Goal: Obtain resource: Download file/media

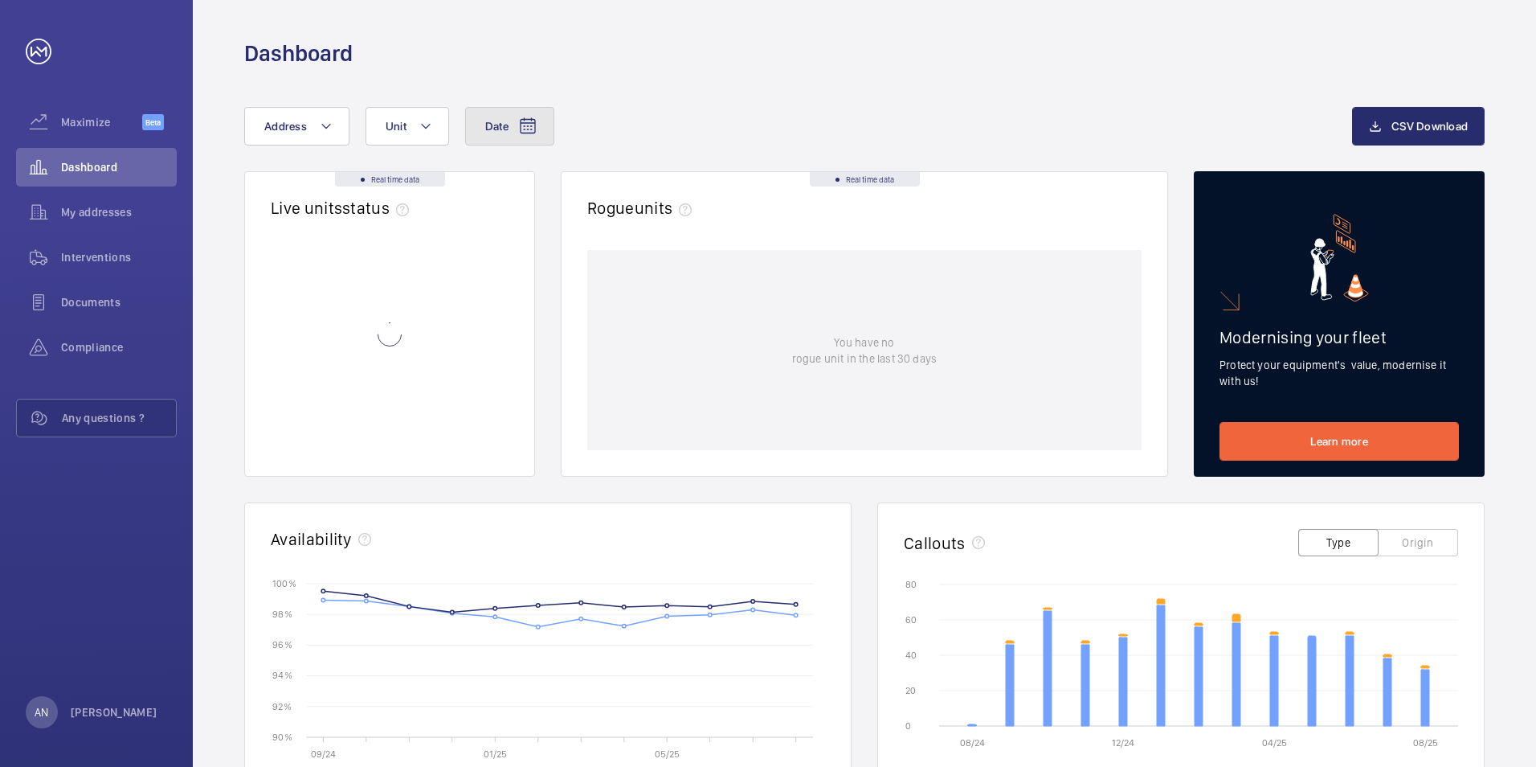
click at [486, 129] on span "Date" at bounding box center [496, 126] width 23 height 13
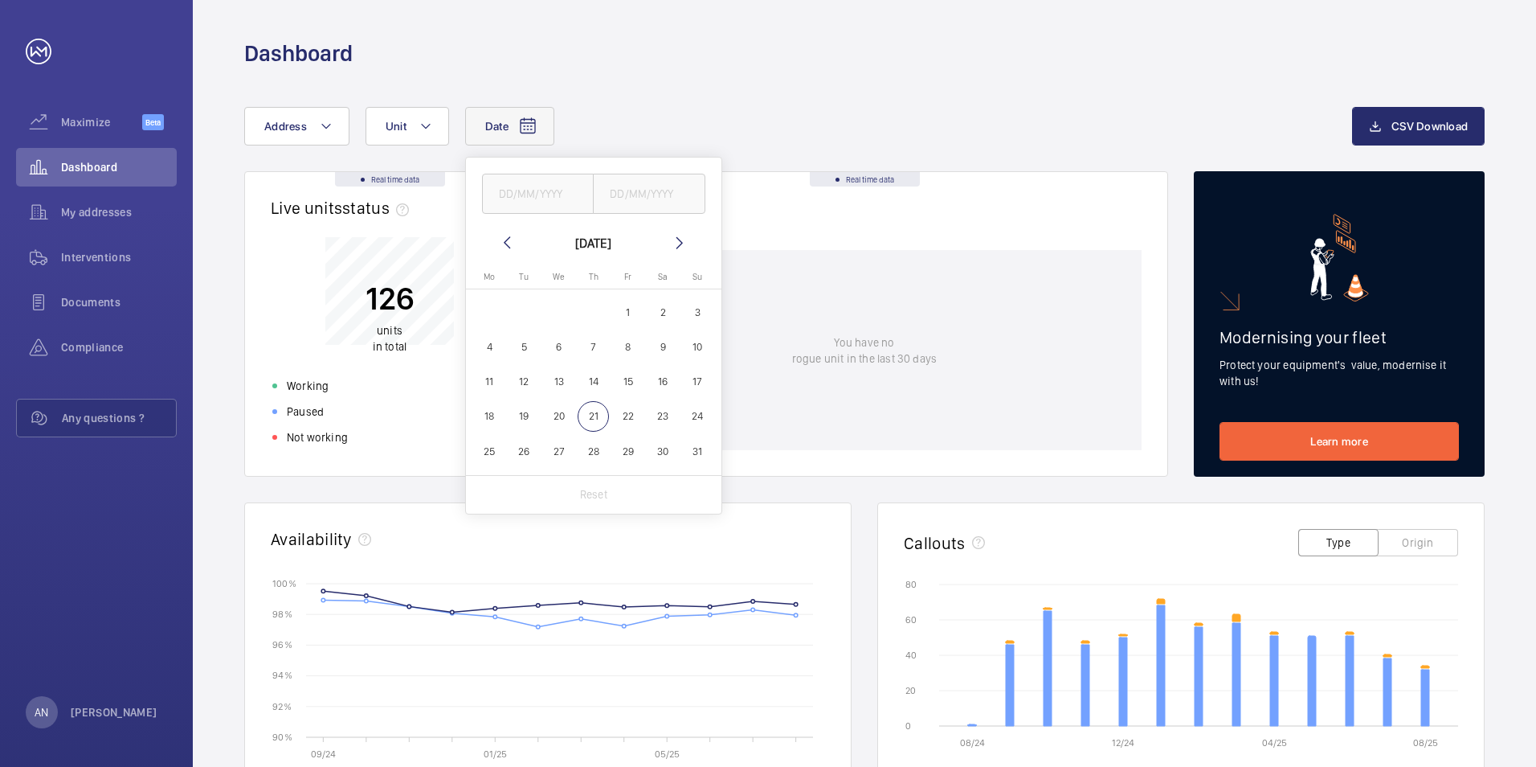
click at [515, 415] on span "19" at bounding box center [524, 416] width 31 height 31
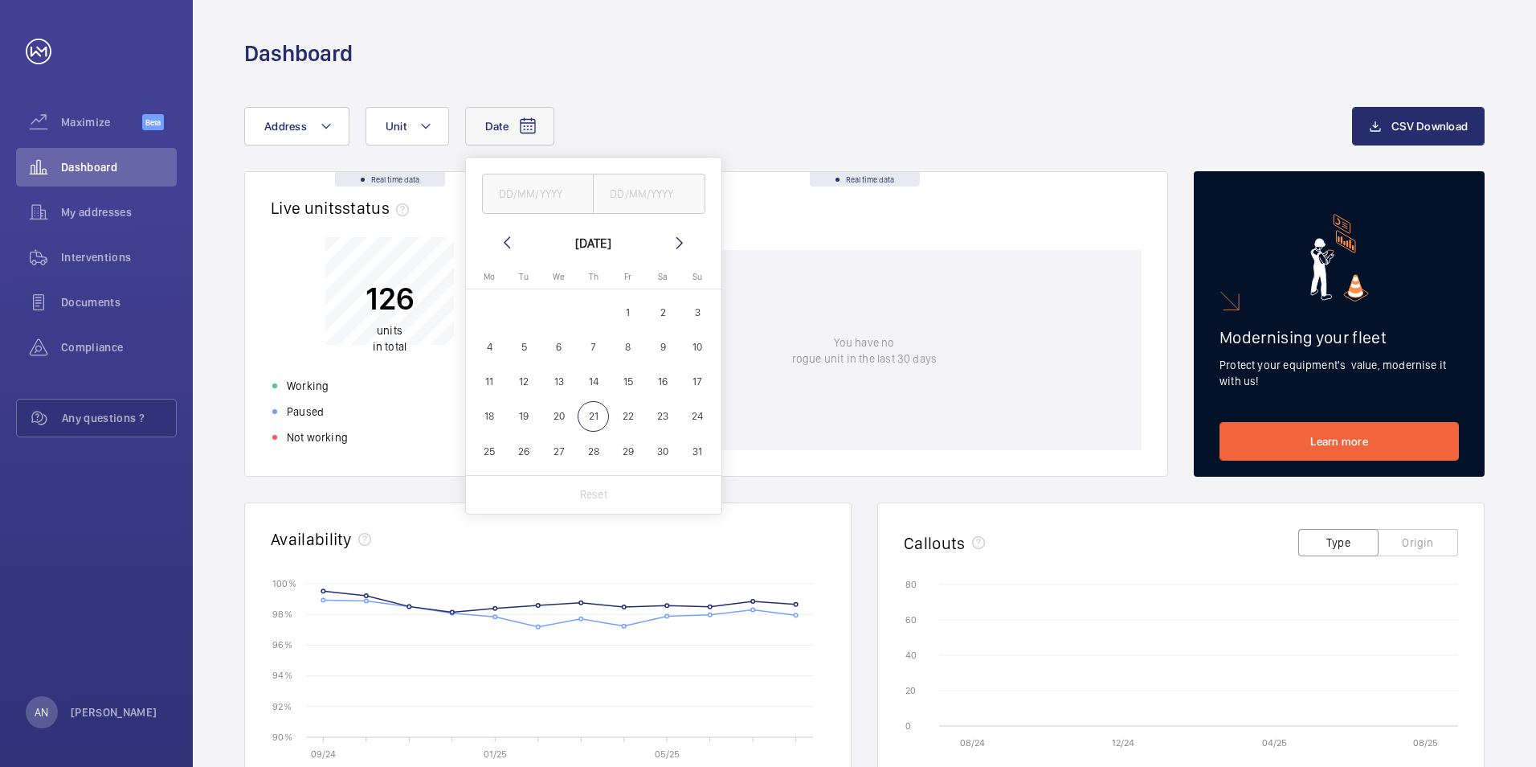
type input "[DATE]"
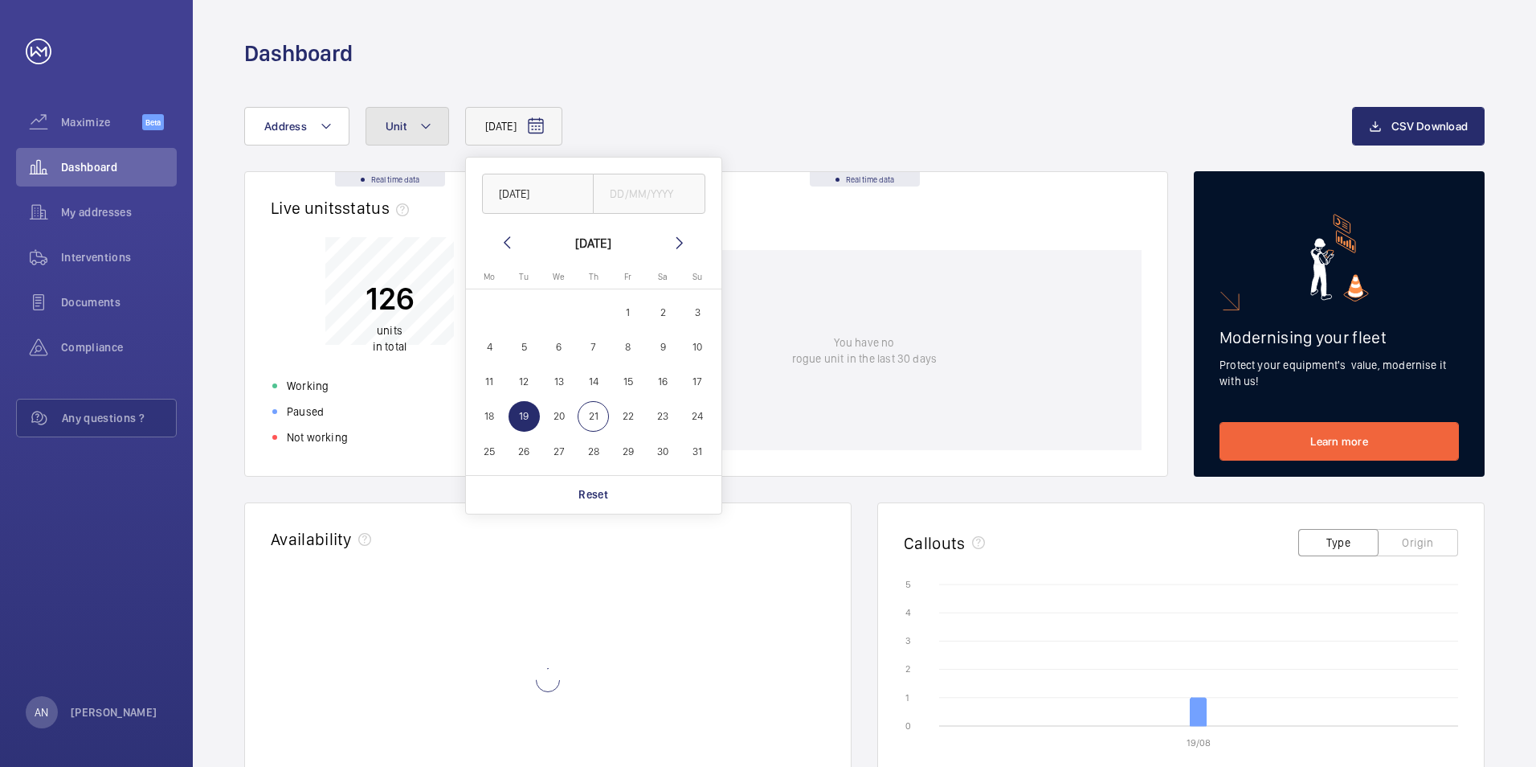
click at [419, 118] on mat-icon at bounding box center [425, 126] width 13 height 19
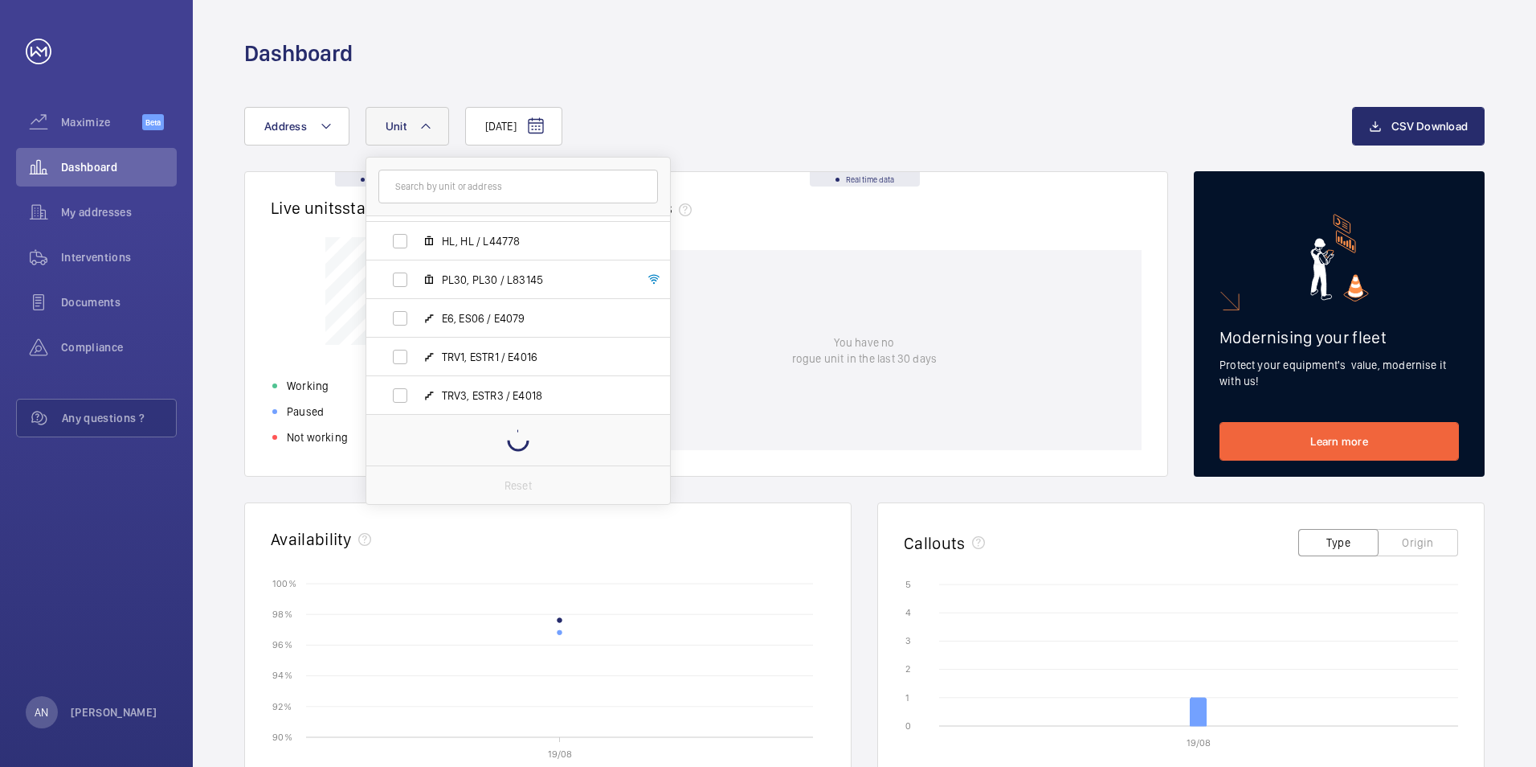
scroll to position [3351, 0]
click at [407, 396] on label "TRV3, ESTR3 / E4018" at bounding box center [505, 394] width 278 height 39
click at [407, 396] on input "TRV3, ESTR3 / E4018" at bounding box center [400, 394] width 32 height 32
checkbox input "true"
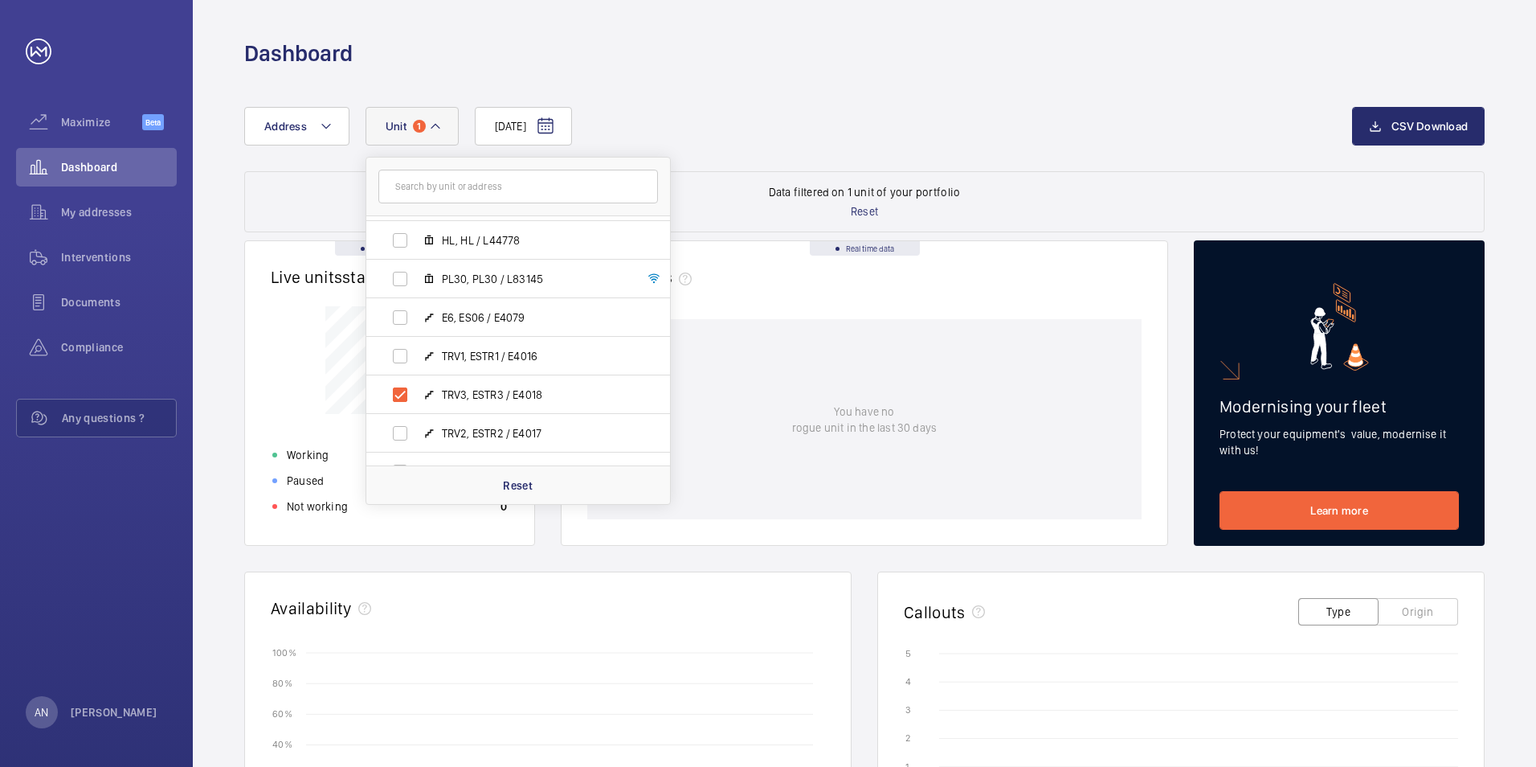
click at [832, 106] on div "[DATE] Address [STREET_ADDRESS] / E1478 ESA9, ESA9 / E1466 ESC1, ESC1 / E1479 E…" at bounding box center [865, 657] width 1344 height 1178
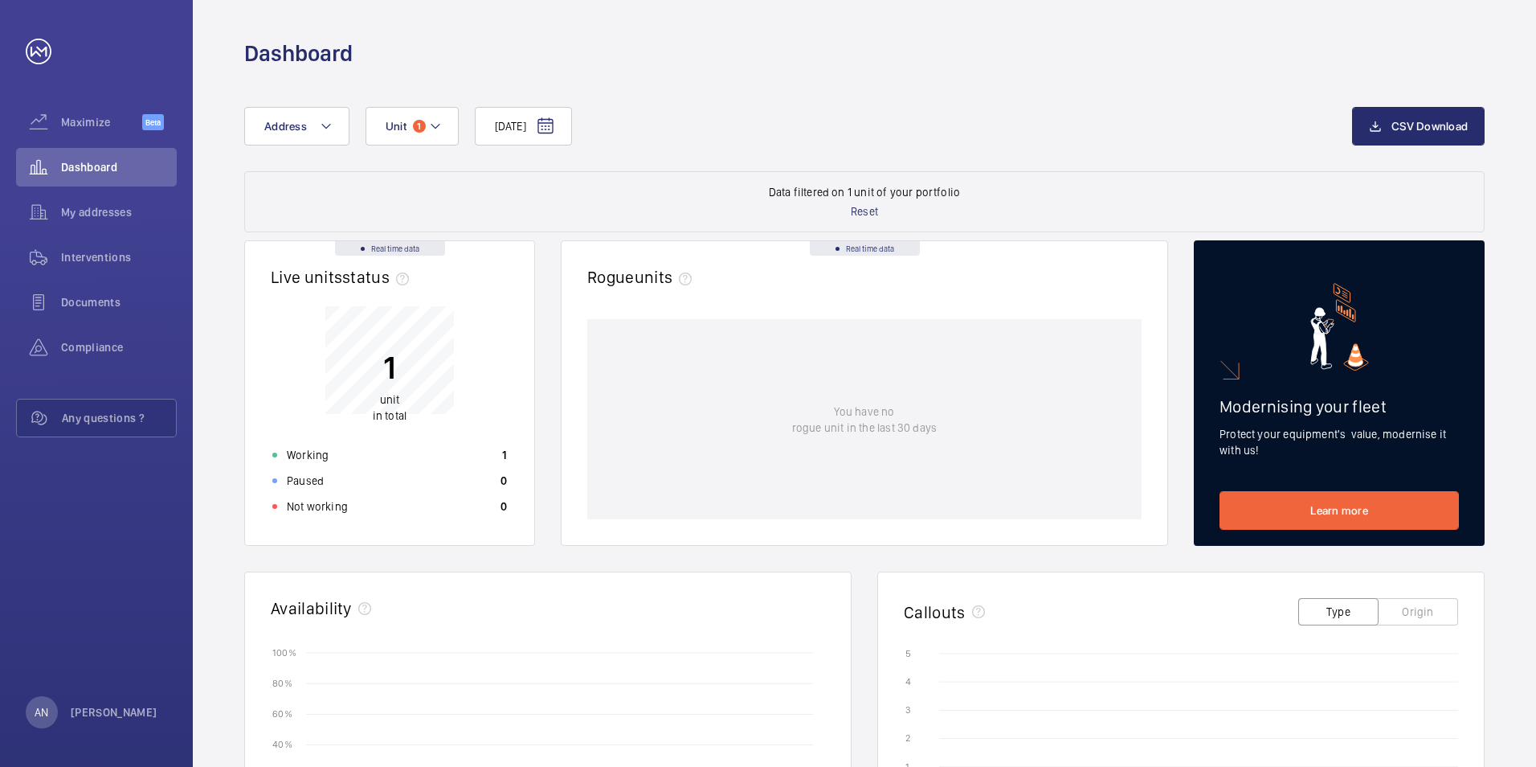
click at [697, 104] on div "[DATE] Address Unit 1 CSV Download Data filtered on 1 unit of your portfolio Re…" at bounding box center [865, 657] width 1344 height 1178
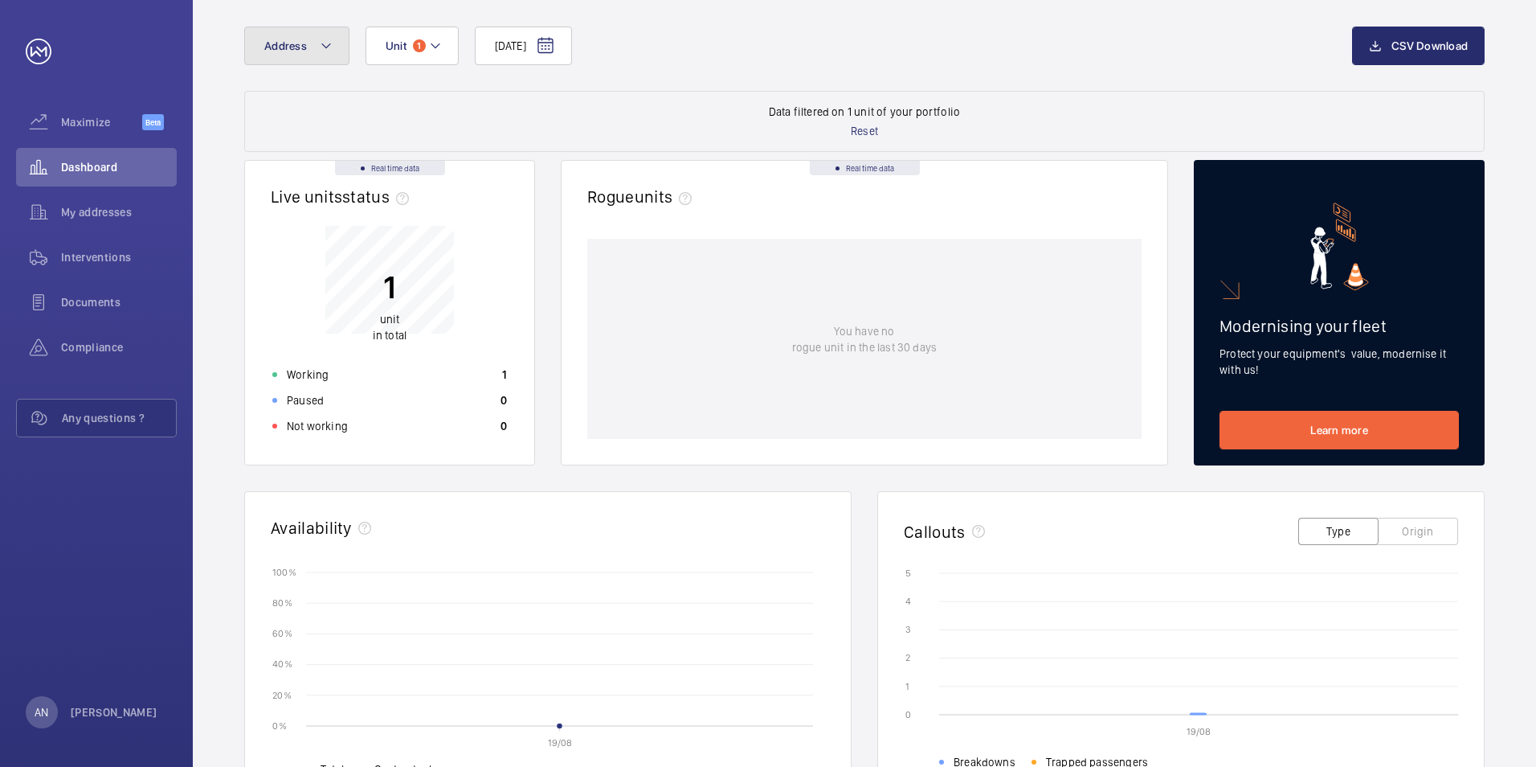
click at [329, 44] on mat-icon at bounding box center [326, 45] width 13 height 19
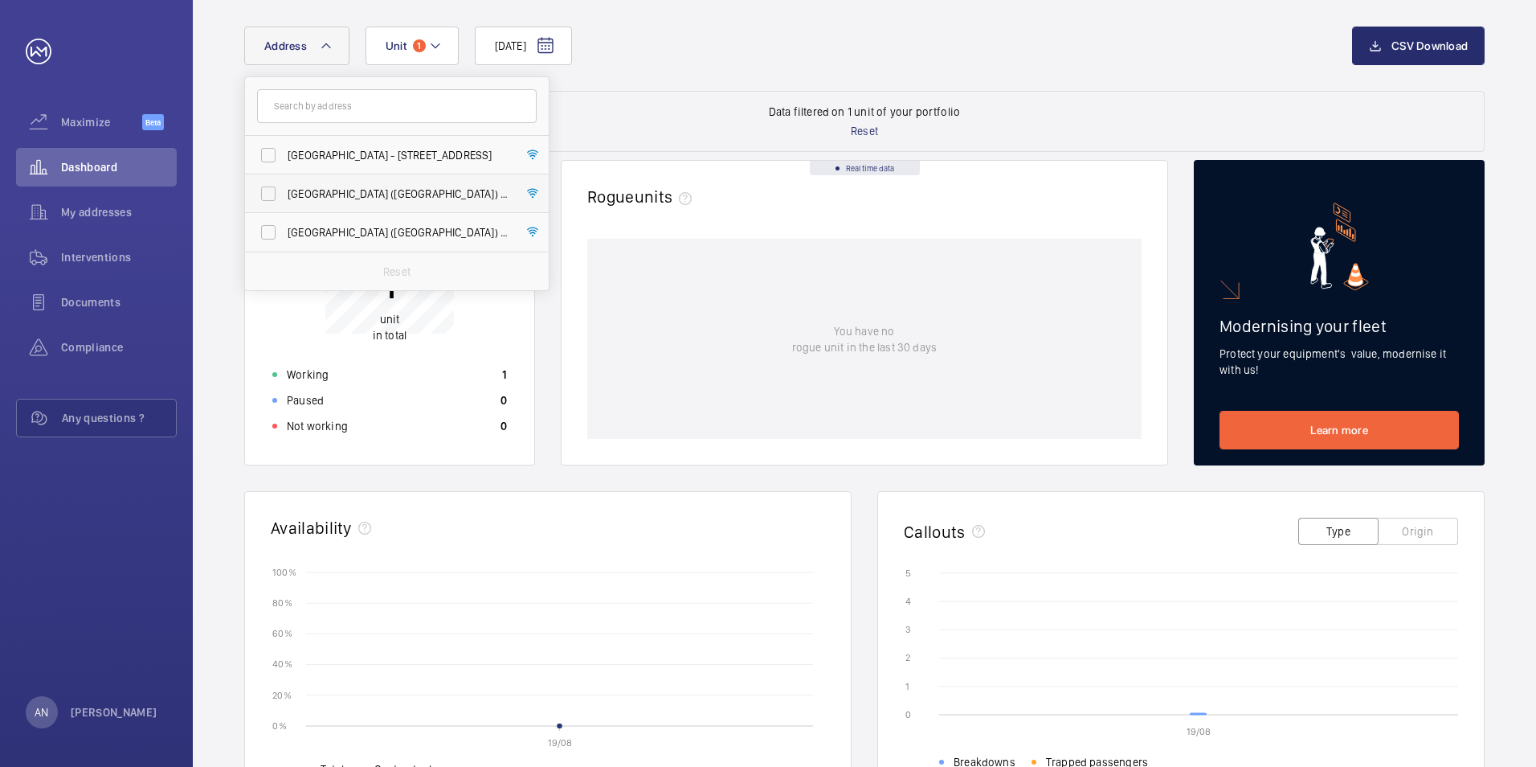
click at [323, 194] on span "[GEOGRAPHIC_DATA] ([GEOGRAPHIC_DATA]) - [STREET_ADDRESS]" at bounding box center [398, 194] width 221 height 16
click at [284, 194] on input "[GEOGRAPHIC_DATA] ([GEOGRAPHIC_DATA]) - [STREET_ADDRESS]" at bounding box center [268, 194] width 32 height 32
checkbox input "true"
click at [307, 228] on span "[GEOGRAPHIC_DATA] ([GEOGRAPHIC_DATA]) - [STREET_ADDRESS]" at bounding box center [398, 232] width 221 height 16
click at [284, 228] on input "[GEOGRAPHIC_DATA] ([GEOGRAPHIC_DATA]) - [STREET_ADDRESS]" at bounding box center [268, 232] width 32 height 32
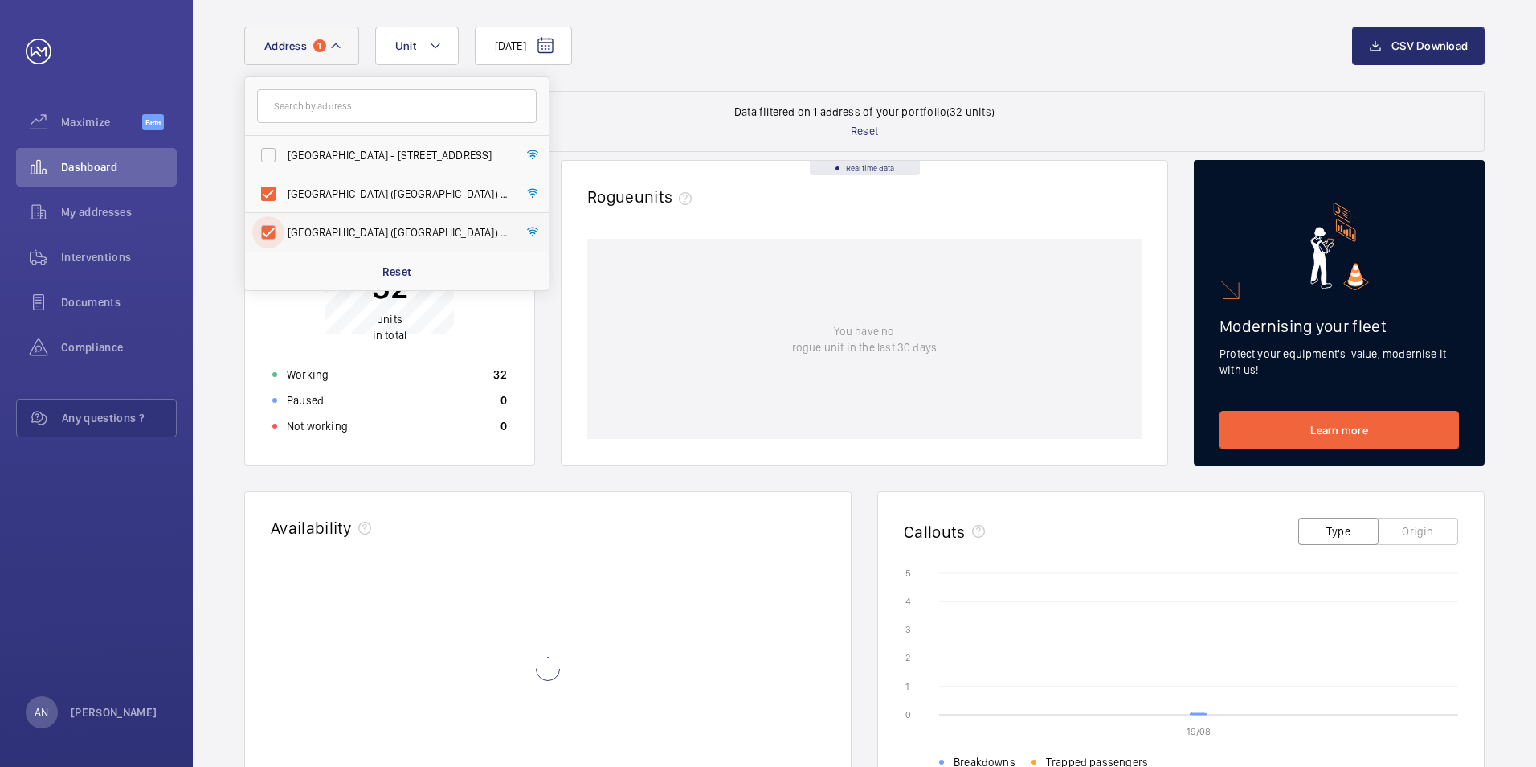
checkbox input "true"
click at [264, 195] on label "[GEOGRAPHIC_DATA] ([GEOGRAPHIC_DATA]) - [STREET_ADDRESS]" at bounding box center [385, 193] width 280 height 39
click at [264, 195] on input "[GEOGRAPHIC_DATA] ([GEOGRAPHIC_DATA]) - [STREET_ADDRESS]" at bounding box center [268, 194] width 32 height 32
checkbox input "false"
click at [712, 75] on div "[DATE] Address [STREET_ADDRESS] Northpoint City ([GEOGRAPHIC_DATA]) - [STREET_A…" at bounding box center [864, 59] width 1241 height 64
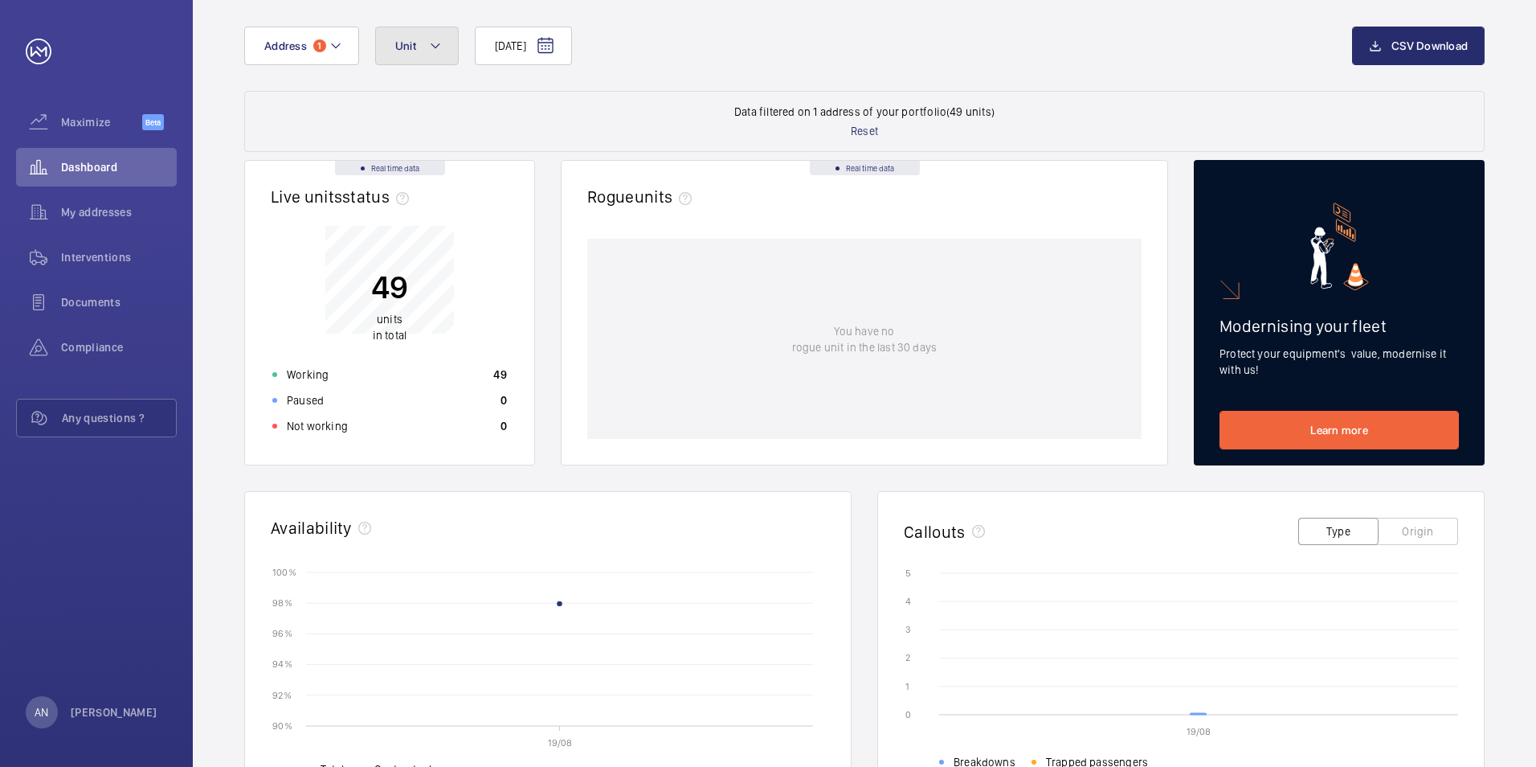
click at [450, 43] on button "Unit" at bounding box center [417, 46] width 84 height 39
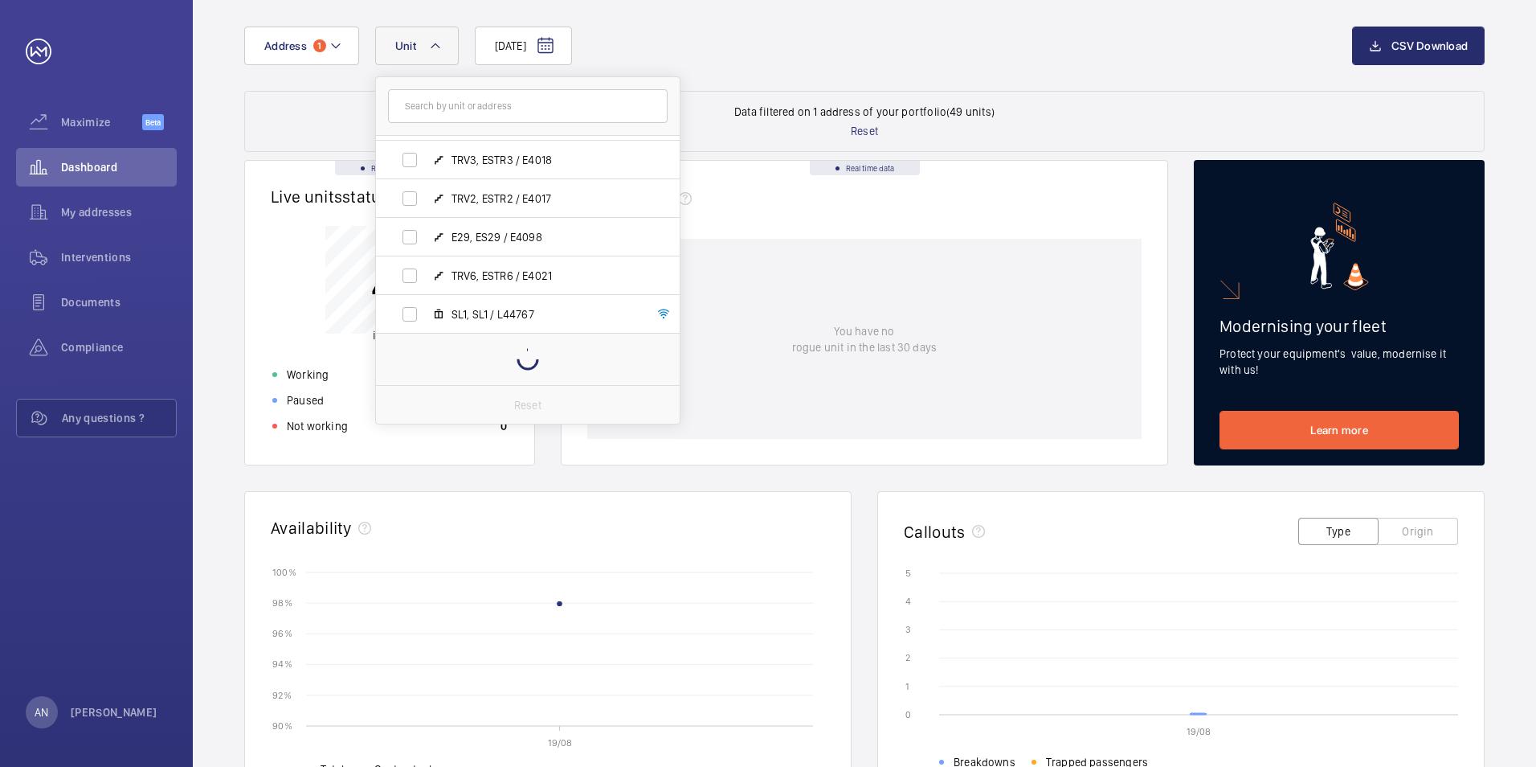
scroll to position [1679, 0]
click at [479, 205] on span "TRV3, ESTR3 / E4018" at bounding box center [545, 211] width 186 height 16
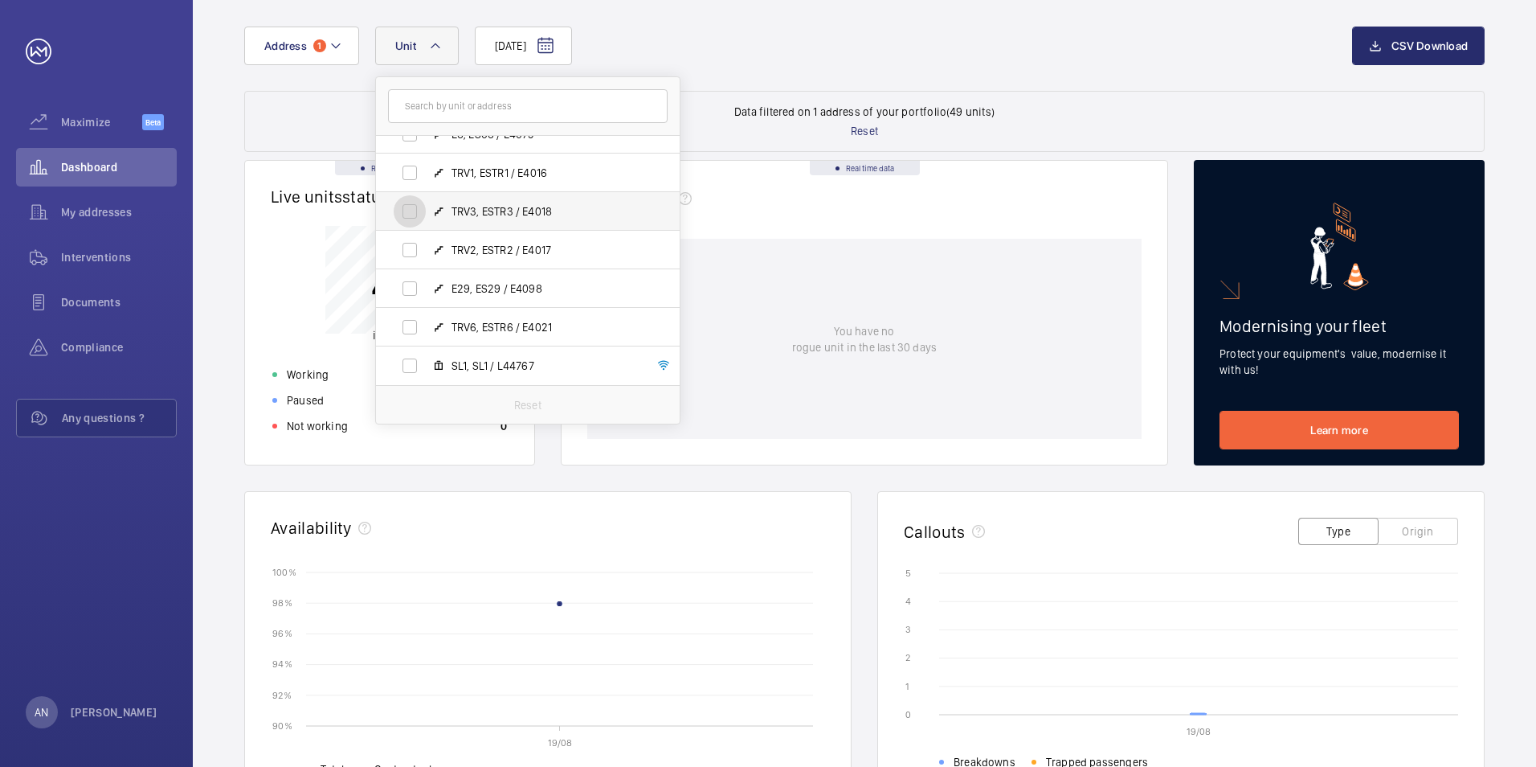
click at [426, 205] on input "TRV3, ESTR3 / E4018" at bounding box center [410, 211] width 32 height 32
checkbox input "true"
click at [811, 64] on div "[DATE] Address [STREET_ADDRESS], PL27 / L44777 E9, ES09 / E4082 E15, ES15 / E40…" at bounding box center [798, 46] width 1108 height 39
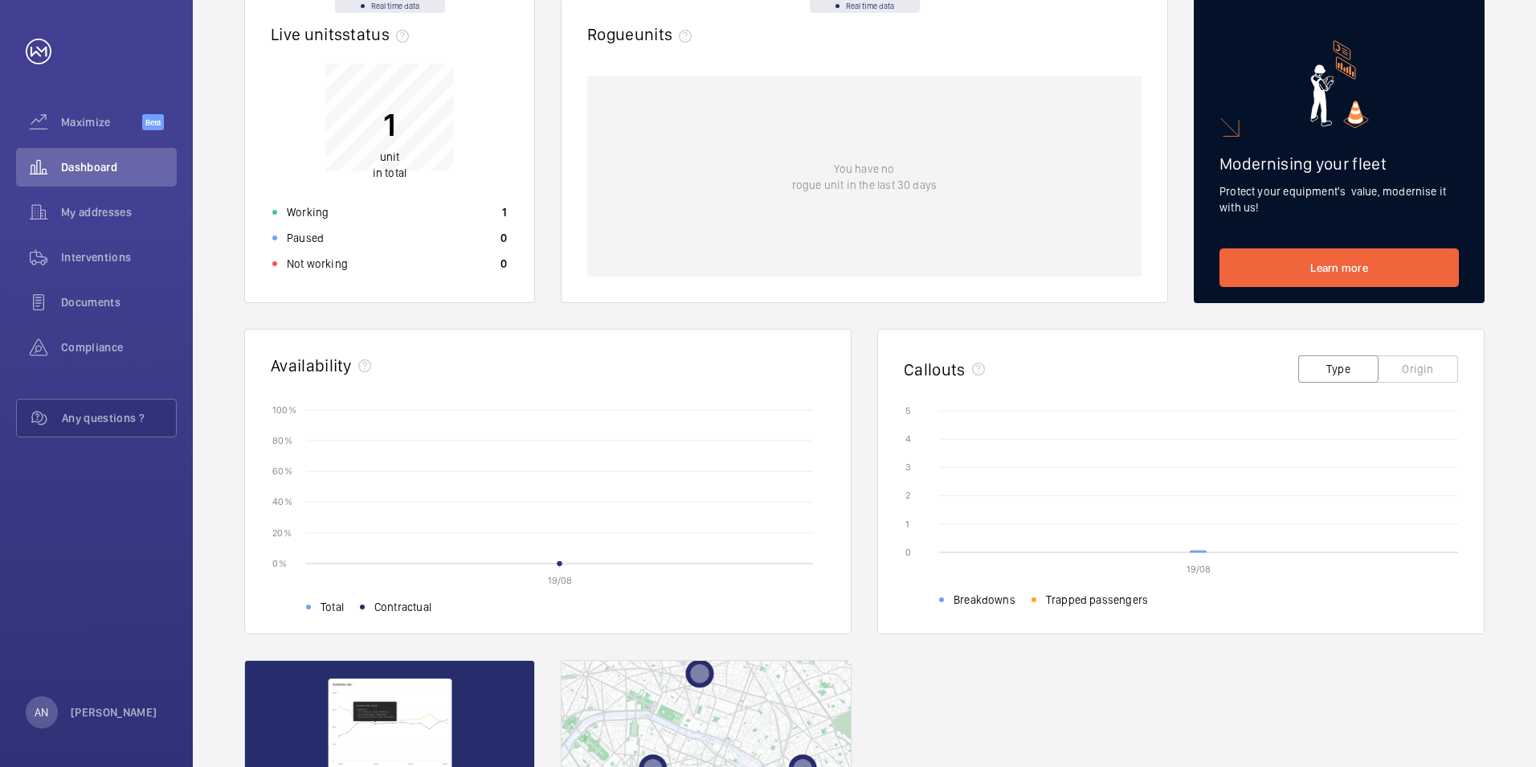
scroll to position [239, 0]
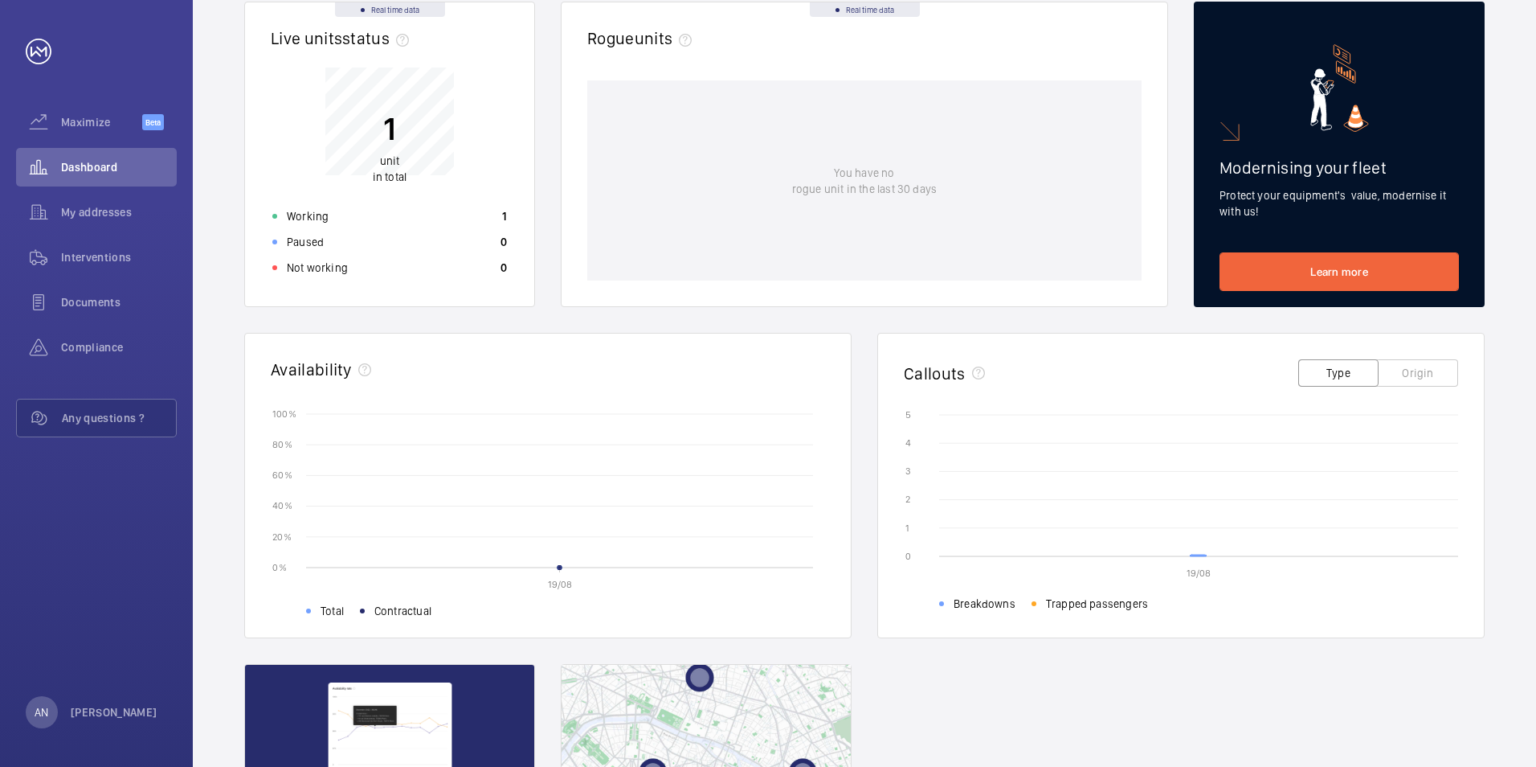
click at [1036, 371] on button "Origin" at bounding box center [1418, 372] width 80 height 27
click at [1036, 373] on button "Type" at bounding box center [1339, 372] width 80 height 27
click at [1036, 555] on icon at bounding box center [1199, 555] width 16 height 2
click at [1036, 554] on icon at bounding box center [1199, 555] width 16 height 2
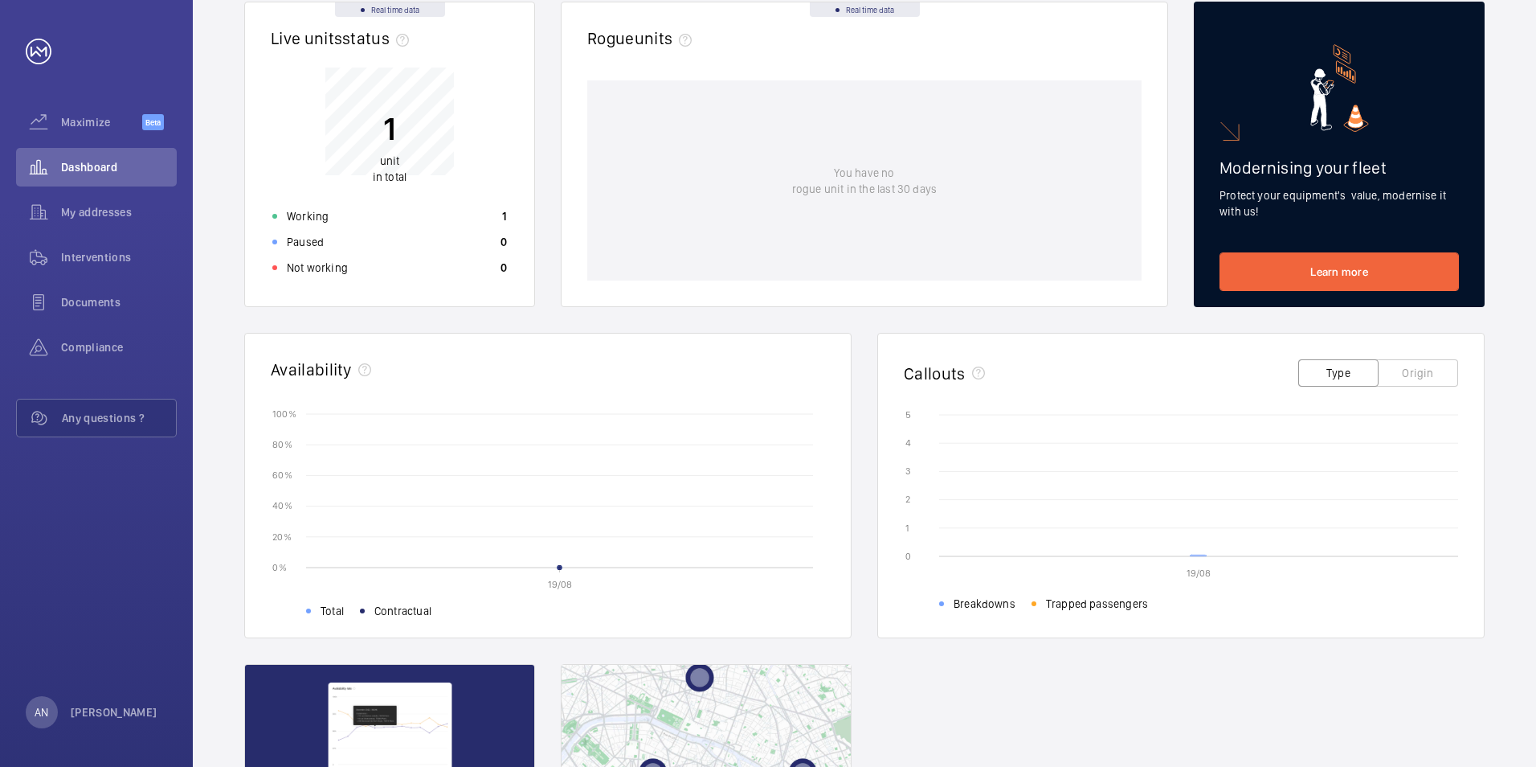
click at [1036, 554] on icon at bounding box center [1199, 555] width 16 height 2
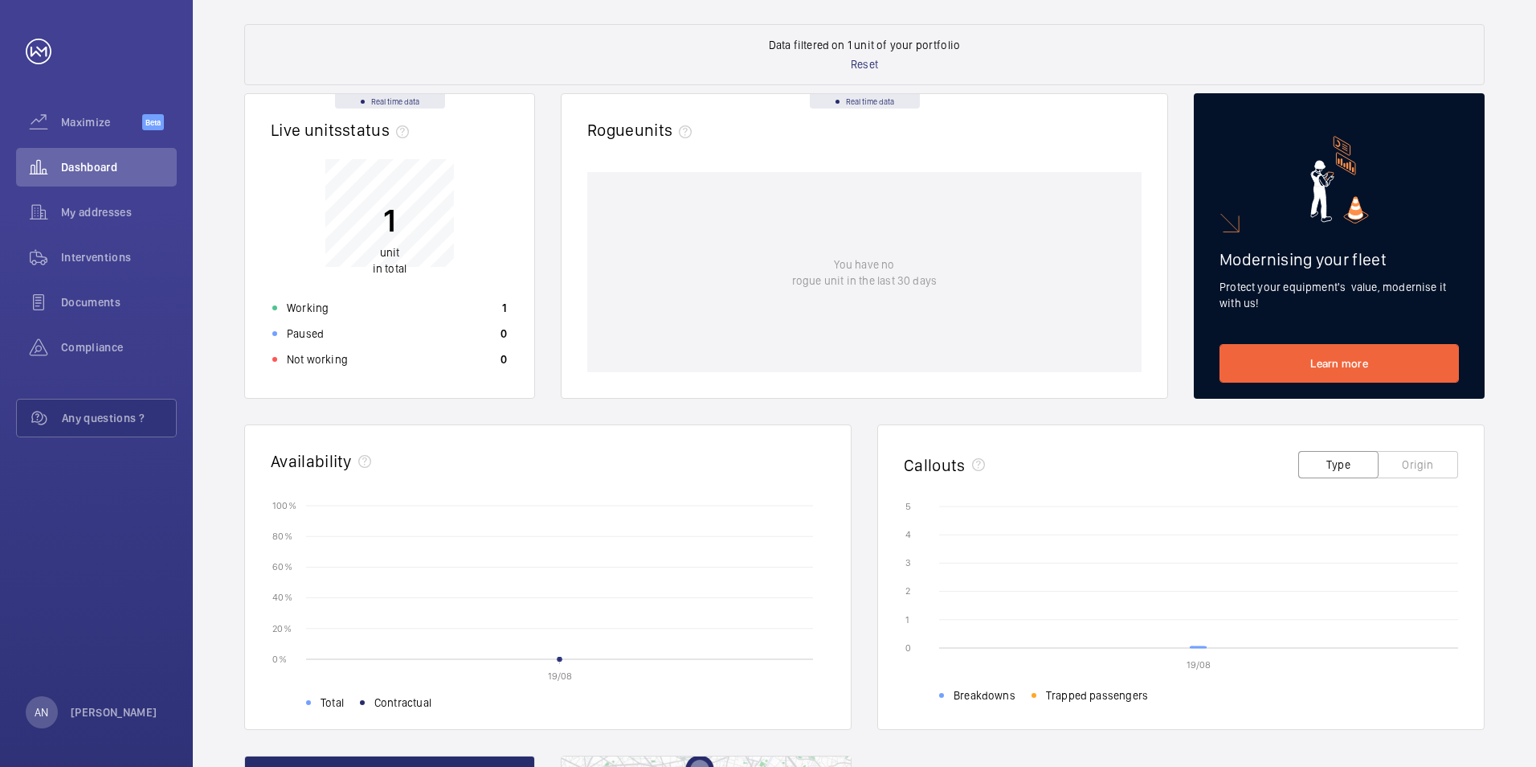
scroll to position [78, 0]
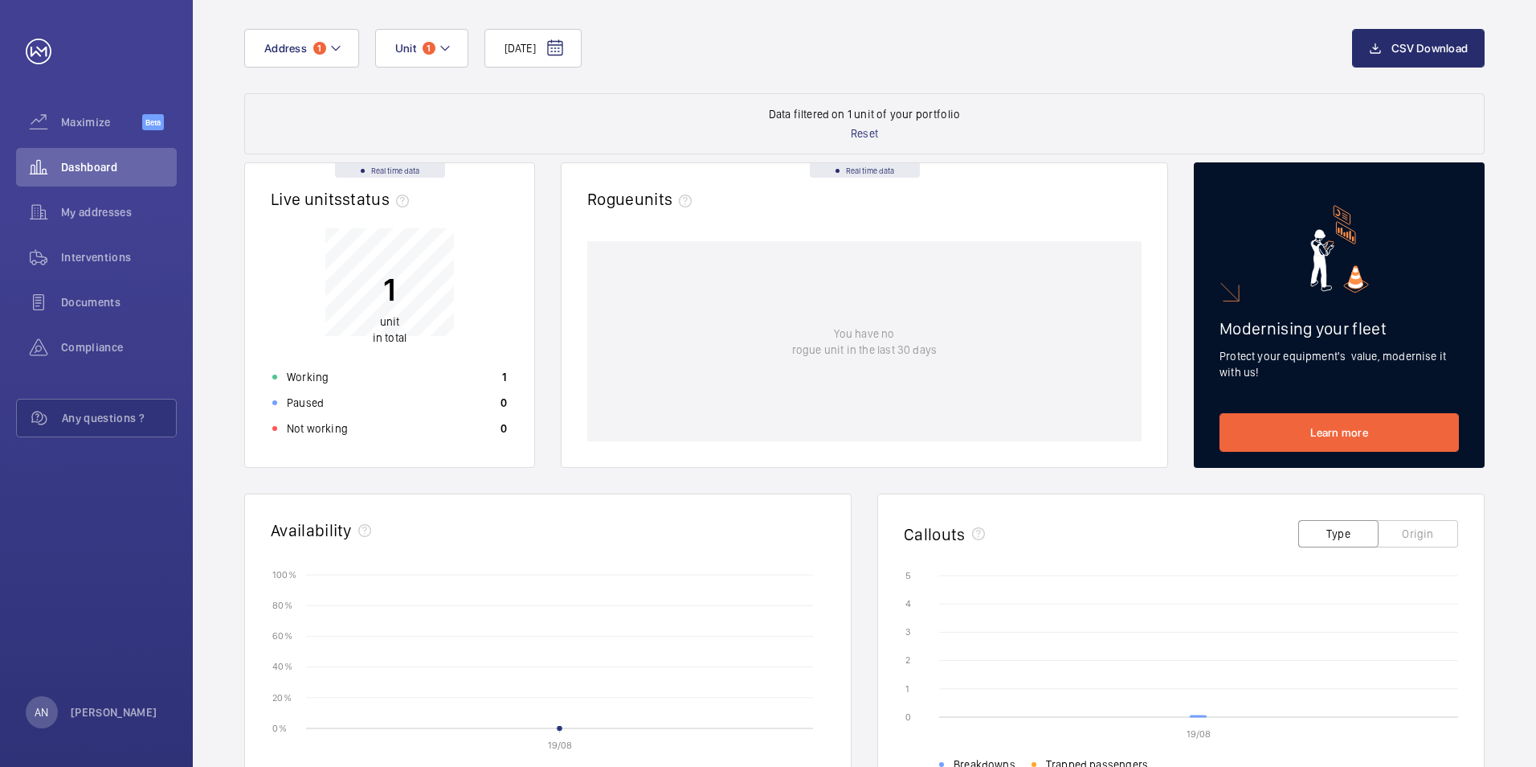
click at [1036, 530] on button "Type" at bounding box center [1339, 533] width 80 height 27
click at [1036, 531] on button "Origin" at bounding box center [1418, 533] width 80 height 27
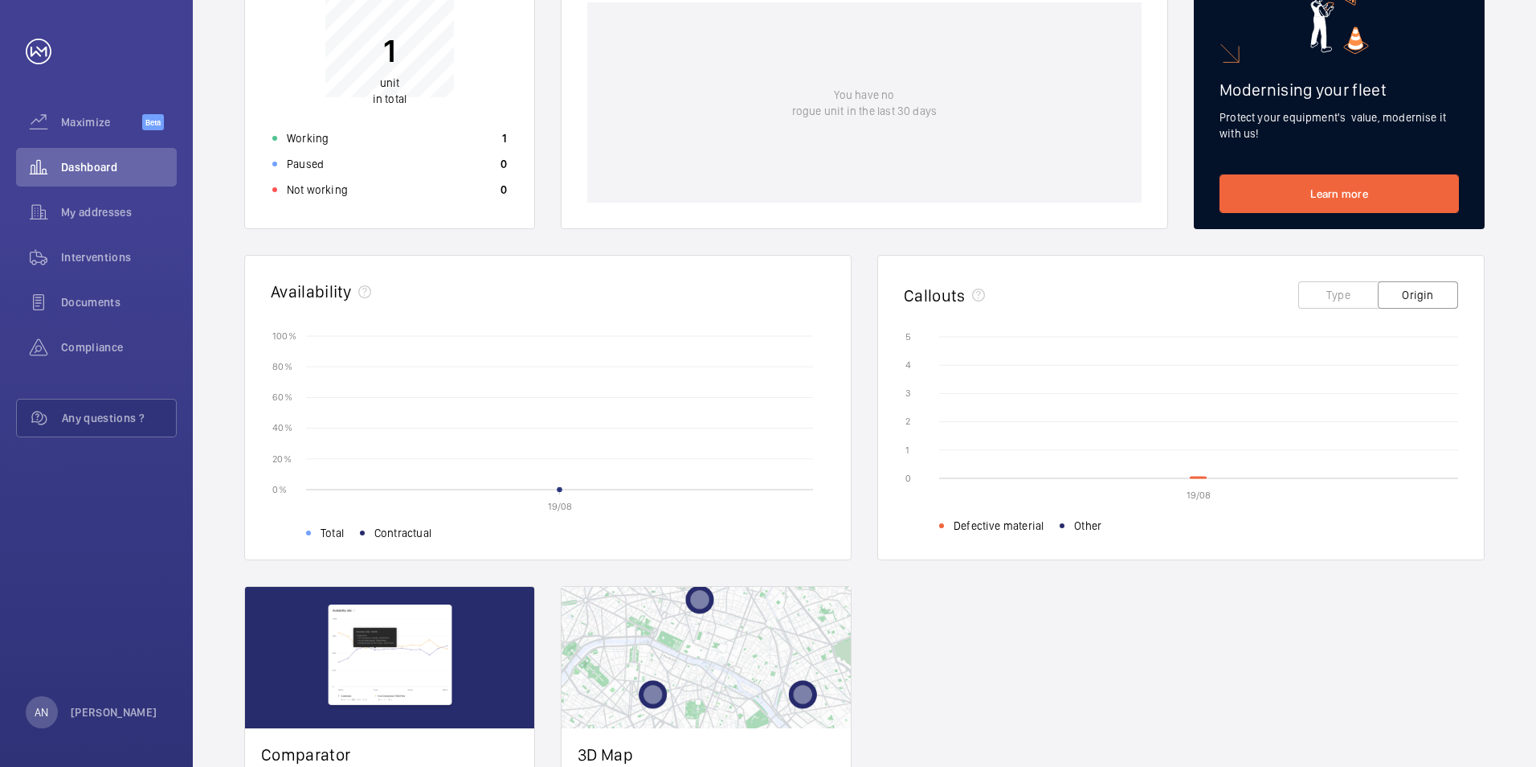
scroll to position [319, 0]
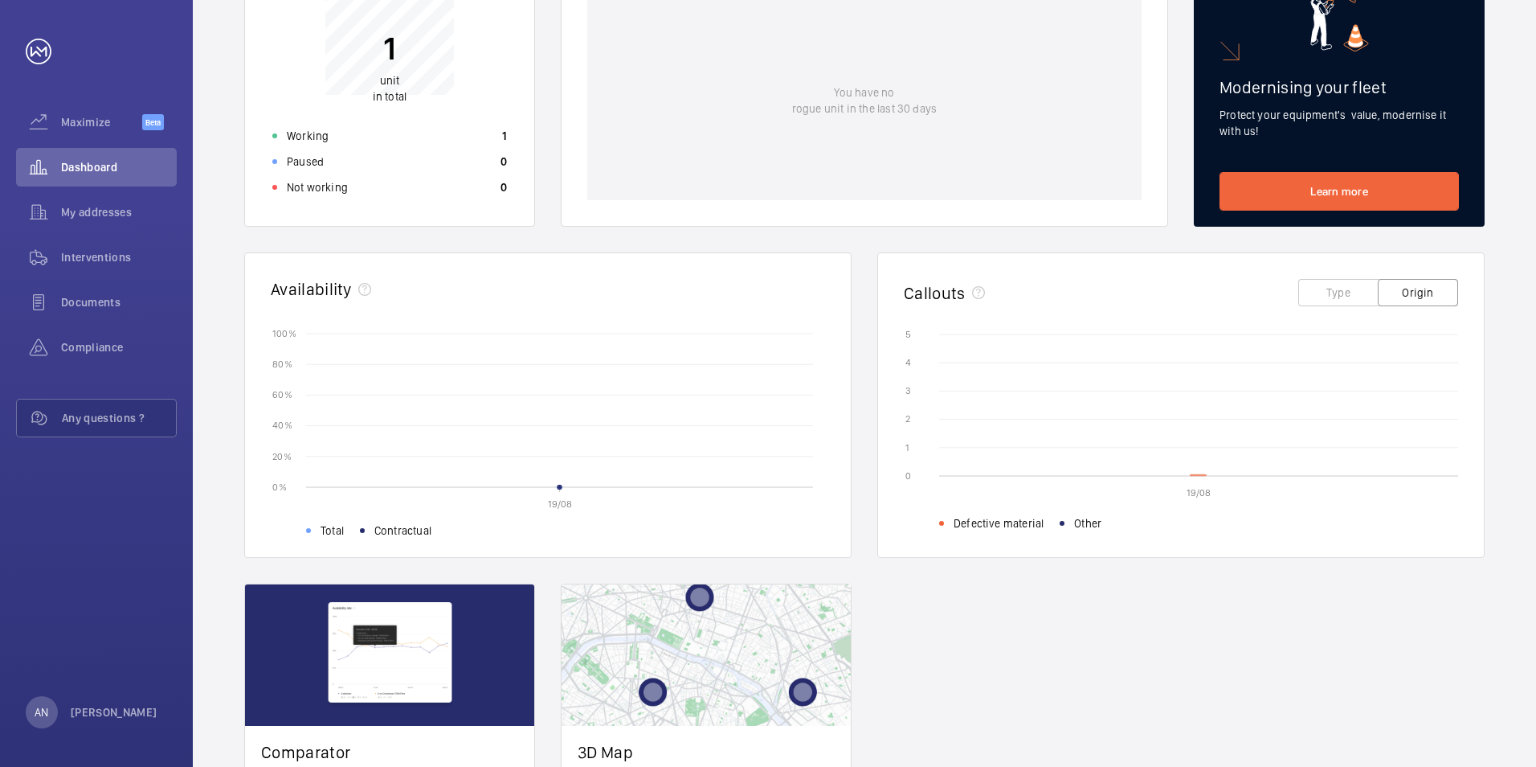
click at [1036, 476] on icon at bounding box center [1199, 475] width 16 height 2
click at [1036, 462] on icon "19/08 0 0 1 1 2 2 3 3 4 4 5 5 Defective material Other" at bounding box center [1181, 426] width 554 height 201
click at [1036, 478] on icon "19/08 0 0 1 1 2 2 3 3 4 4 5 5 Defective material Other" at bounding box center [1181, 426] width 554 height 201
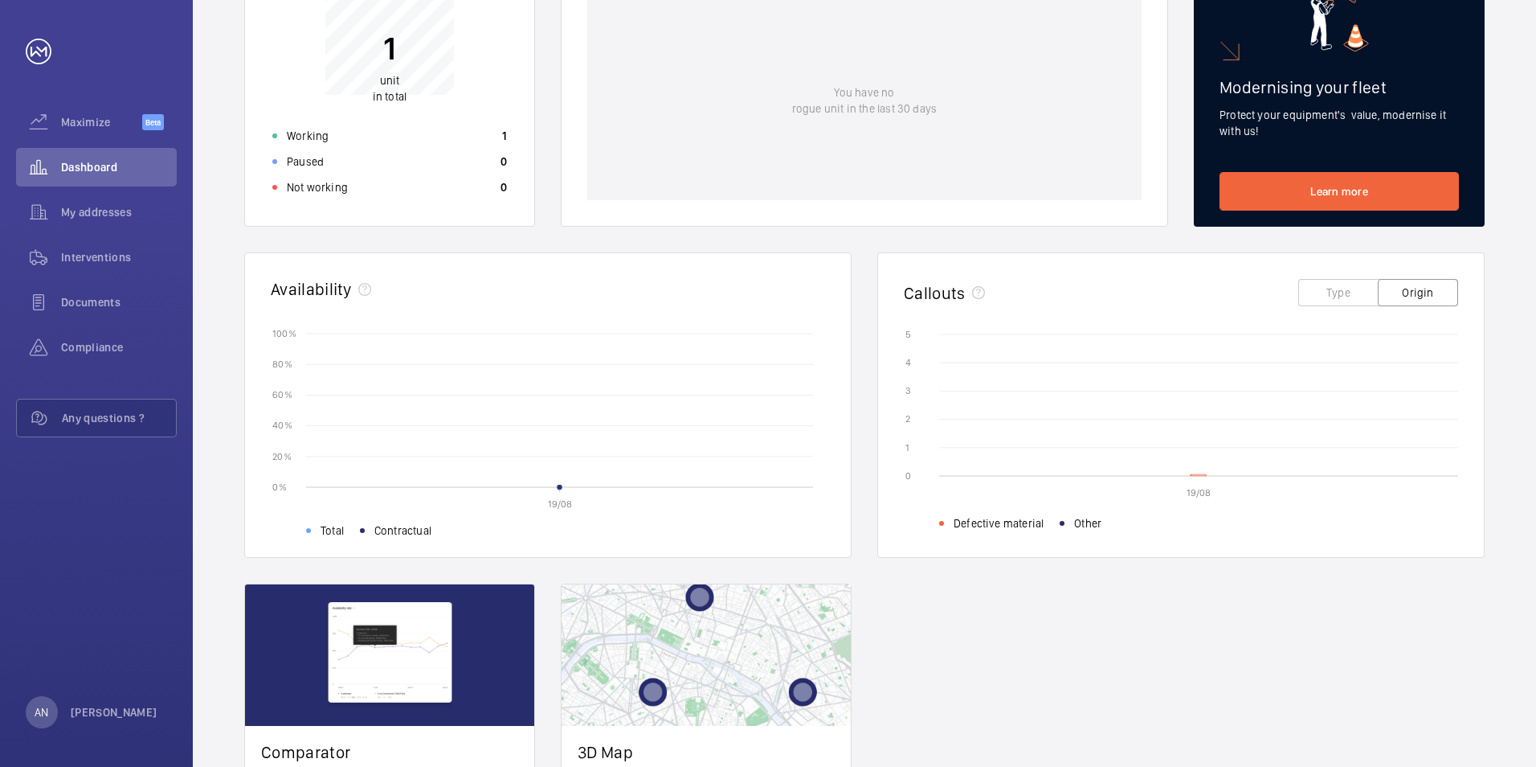
click at [1036, 472] on icon "19/08 0 0 1 1 2 2 3 3 4 4 5 5 Defective material Other" at bounding box center [1181, 426] width 554 height 201
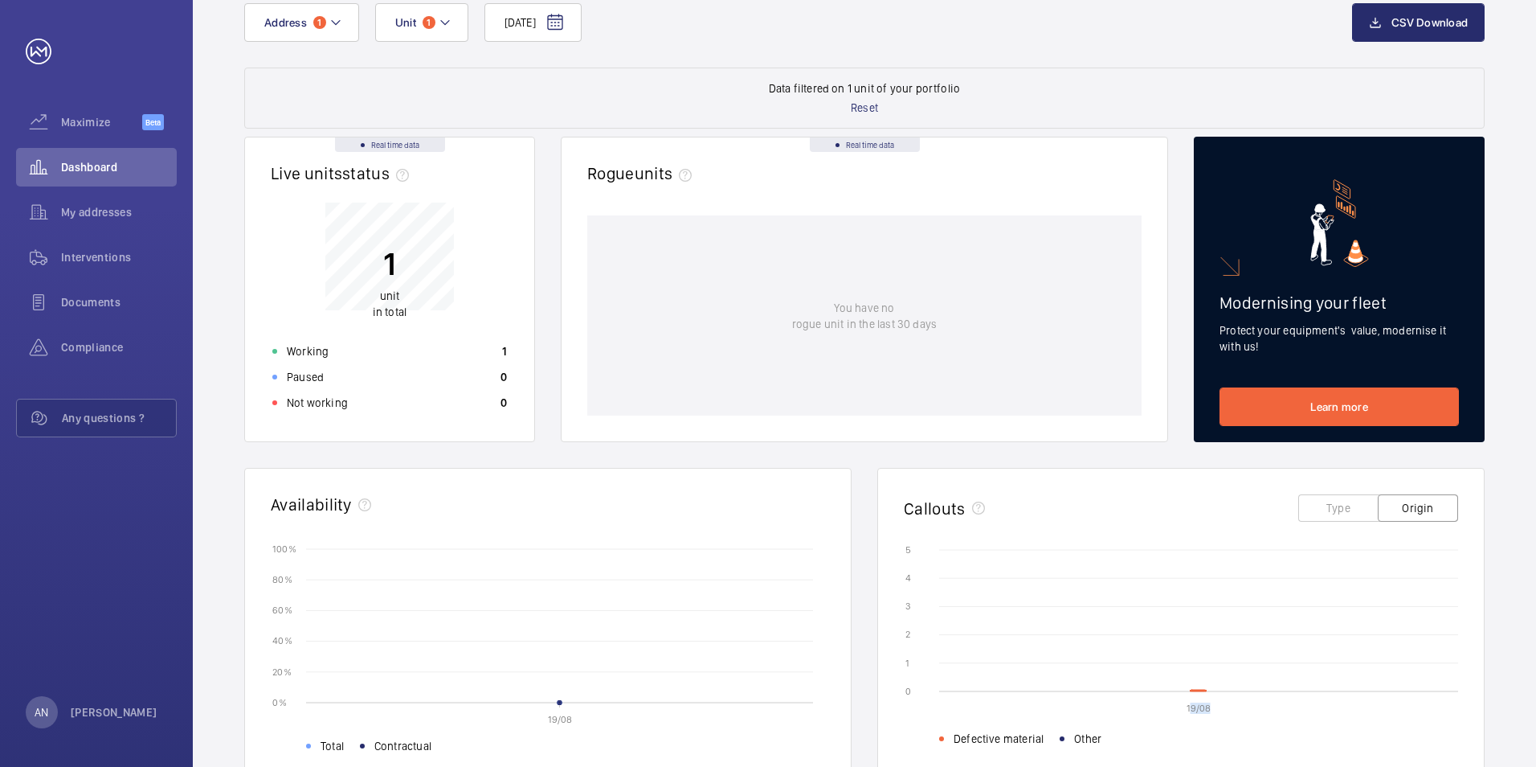
scroll to position [0, 0]
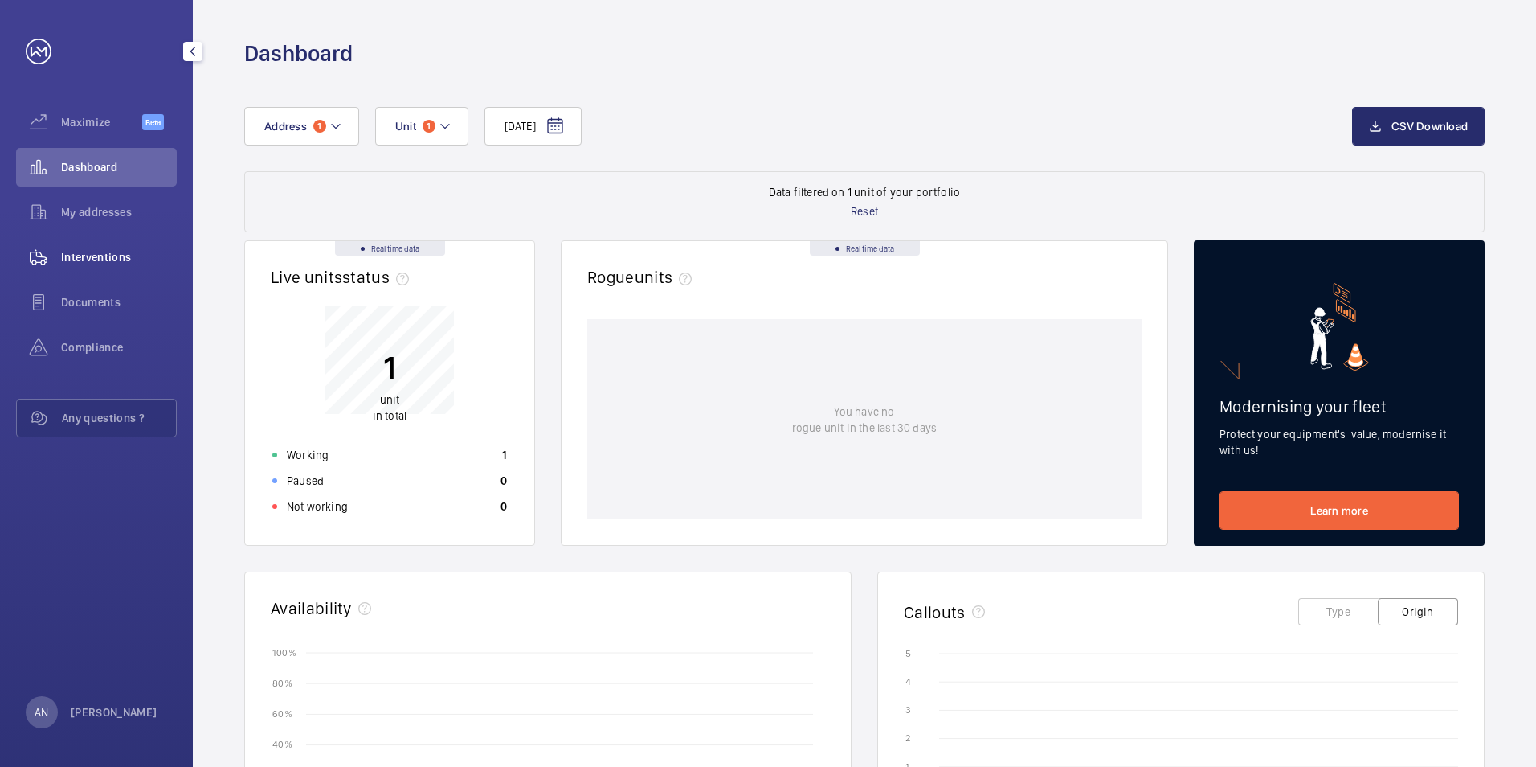
click at [99, 251] on span "Interventions" at bounding box center [119, 257] width 116 height 16
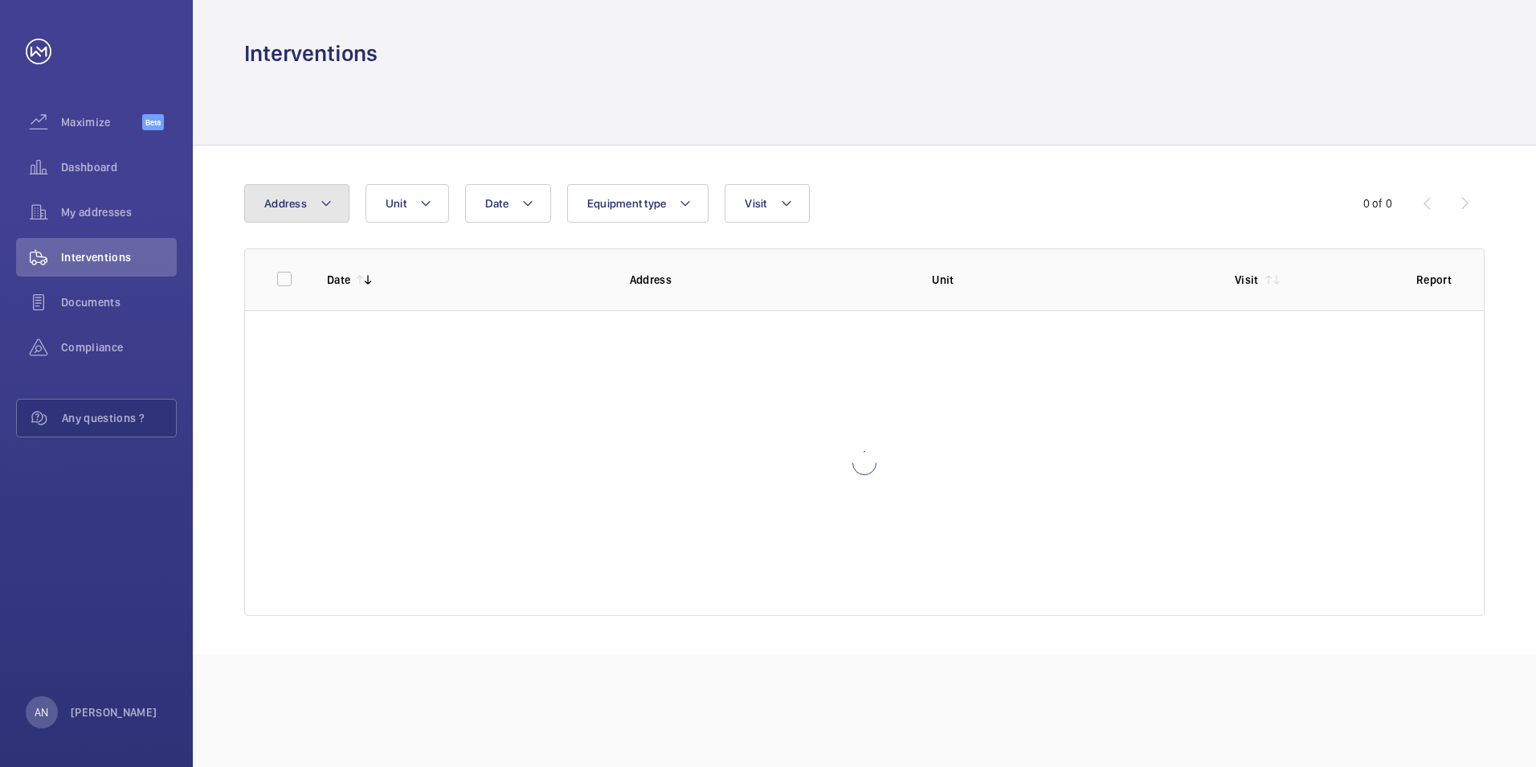
click at [311, 202] on button "Address" at bounding box center [296, 203] width 105 height 39
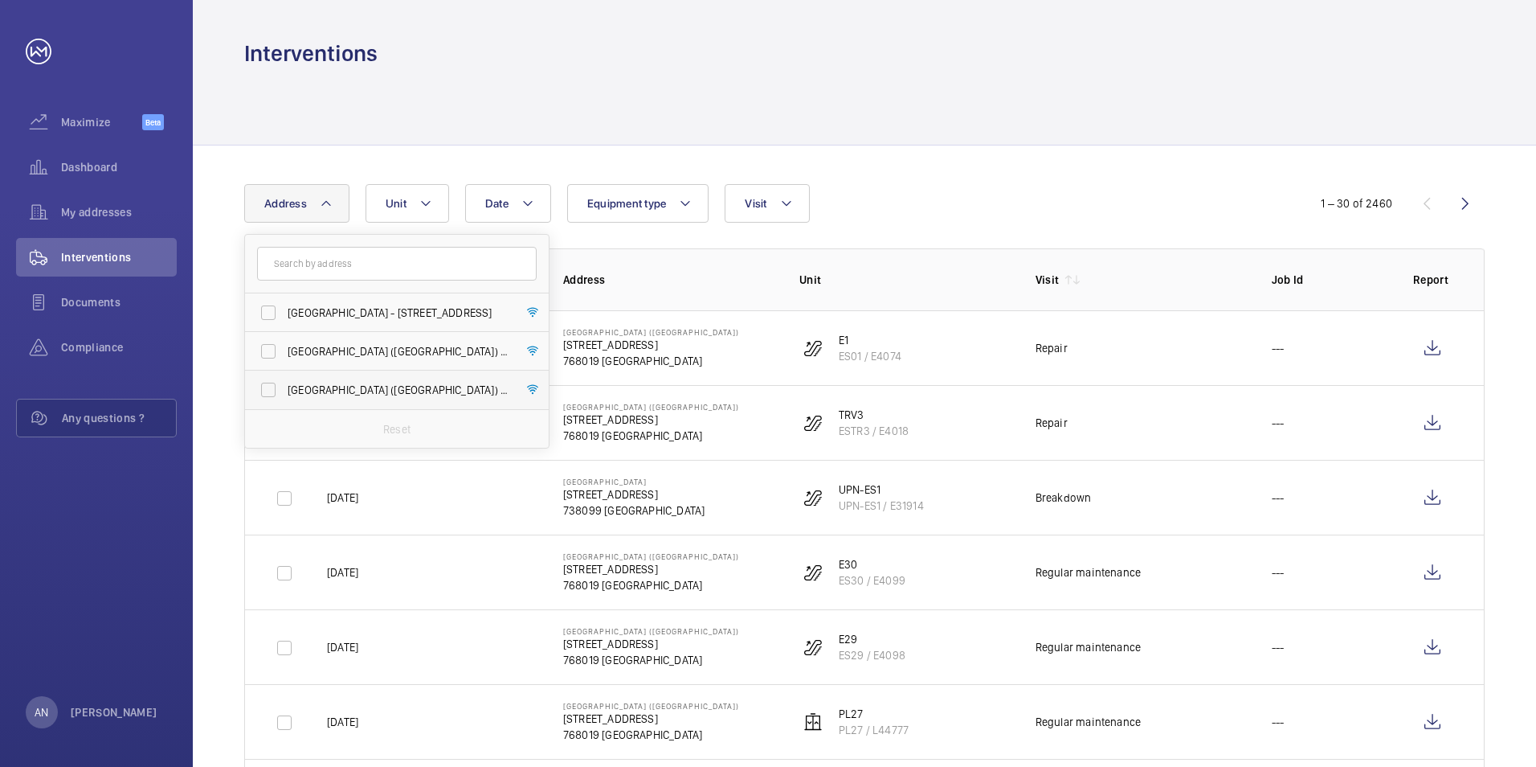
click at [285, 375] on label "[GEOGRAPHIC_DATA] ([GEOGRAPHIC_DATA]) - [STREET_ADDRESS]" at bounding box center [385, 389] width 280 height 39
click at [284, 375] on input "[GEOGRAPHIC_DATA] ([GEOGRAPHIC_DATA]) - [STREET_ADDRESS]" at bounding box center [268, 390] width 32 height 32
checkbox input "true"
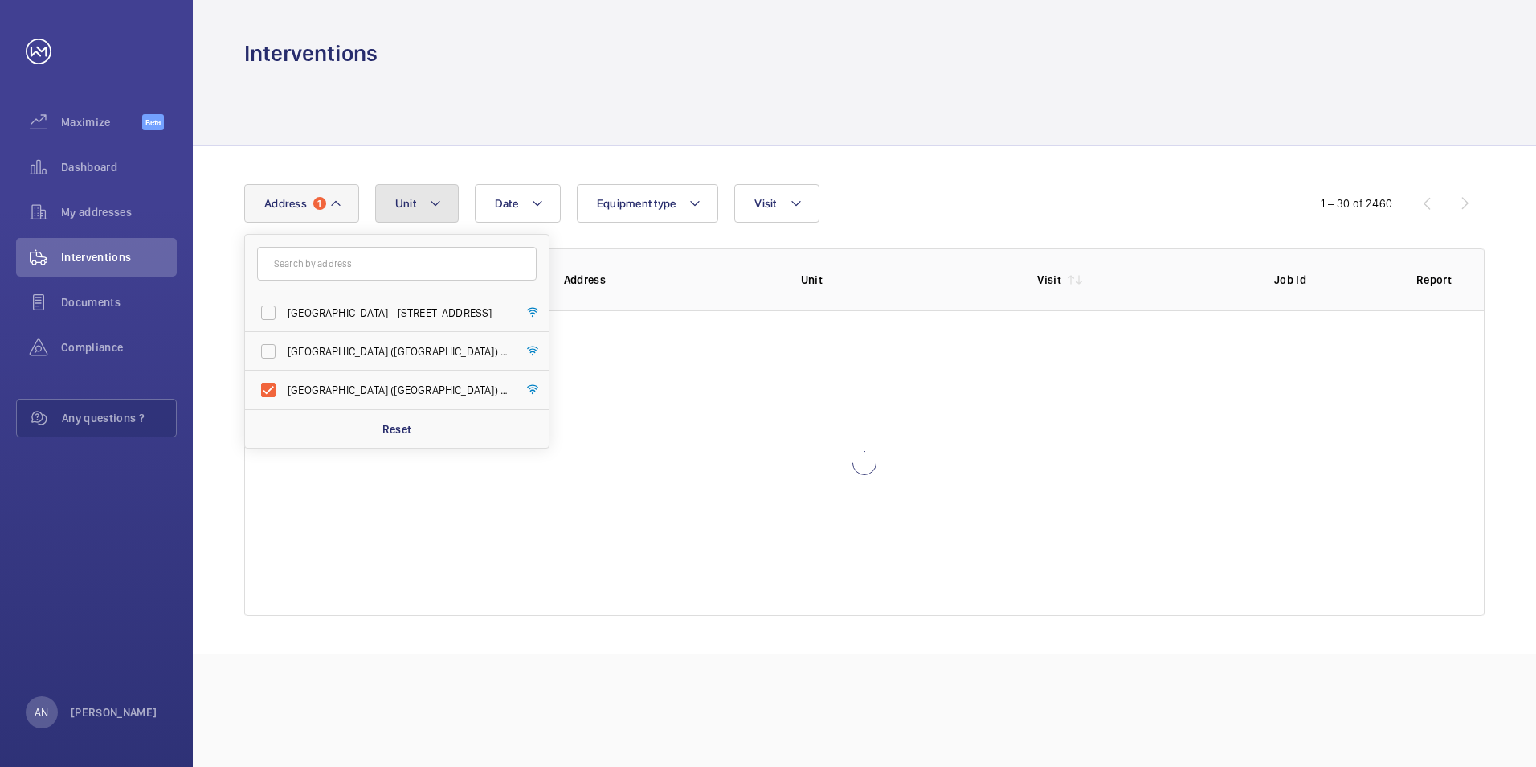
click at [442, 186] on button "Unit" at bounding box center [417, 203] width 84 height 39
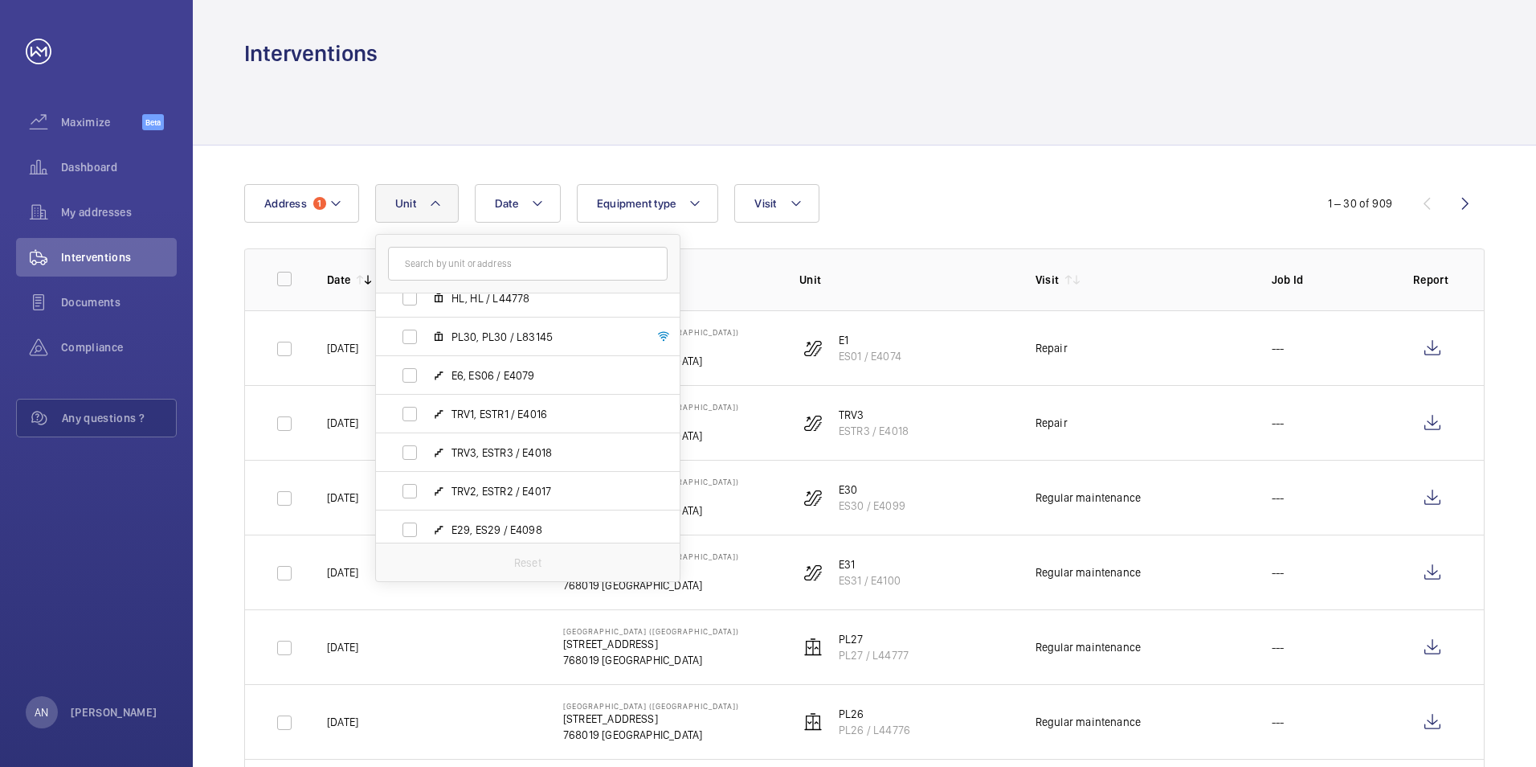
scroll to position [1679, 0]
click at [452, 376] on span "TRV3, ESTR3 / E4018" at bounding box center [545, 369] width 186 height 16
click at [426, 376] on input "TRV3, ESTR3 / E4018" at bounding box center [410, 369] width 32 height 32
checkbox input "true"
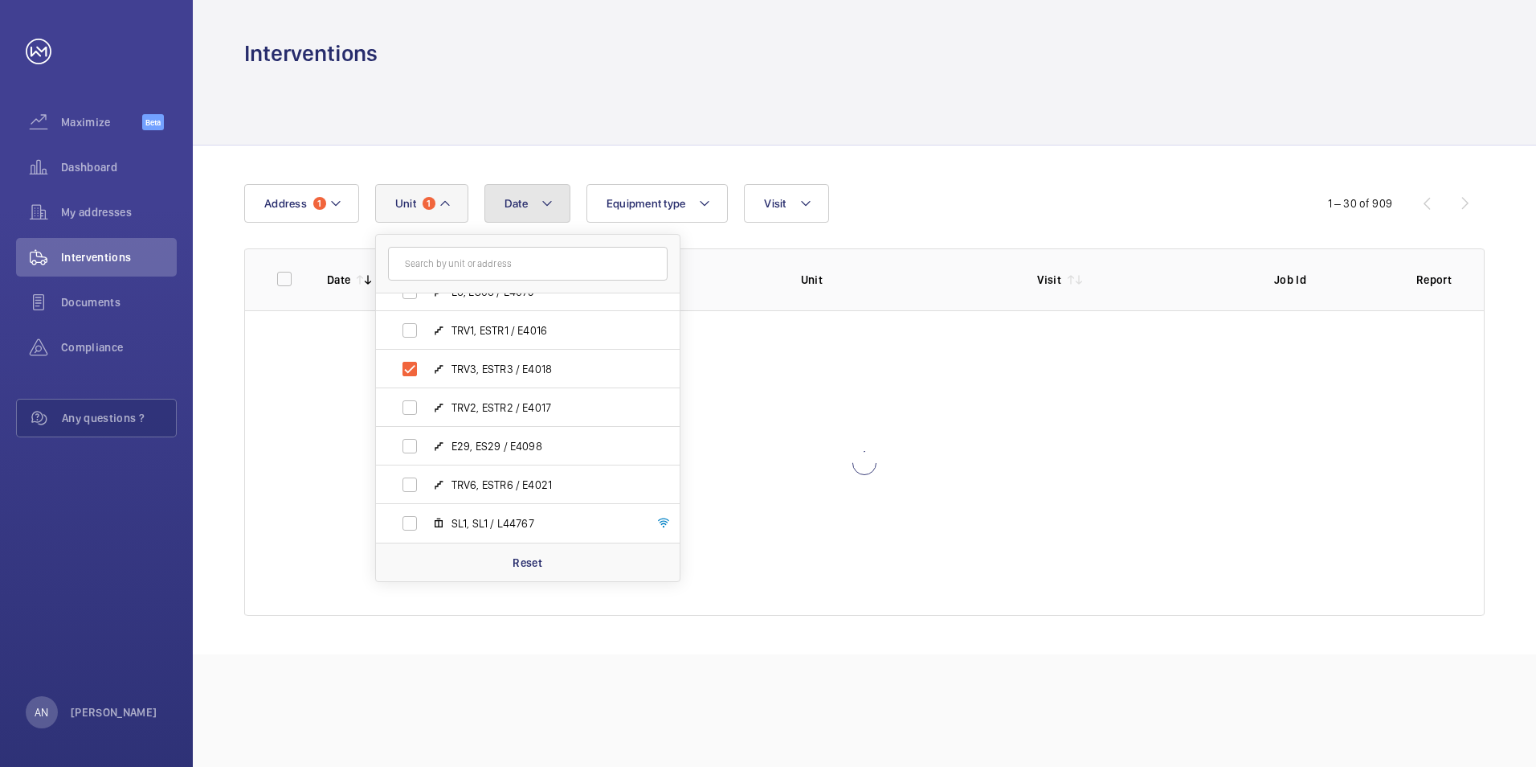
click at [543, 201] on mat-icon at bounding box center [547, 203] width 13 height 19
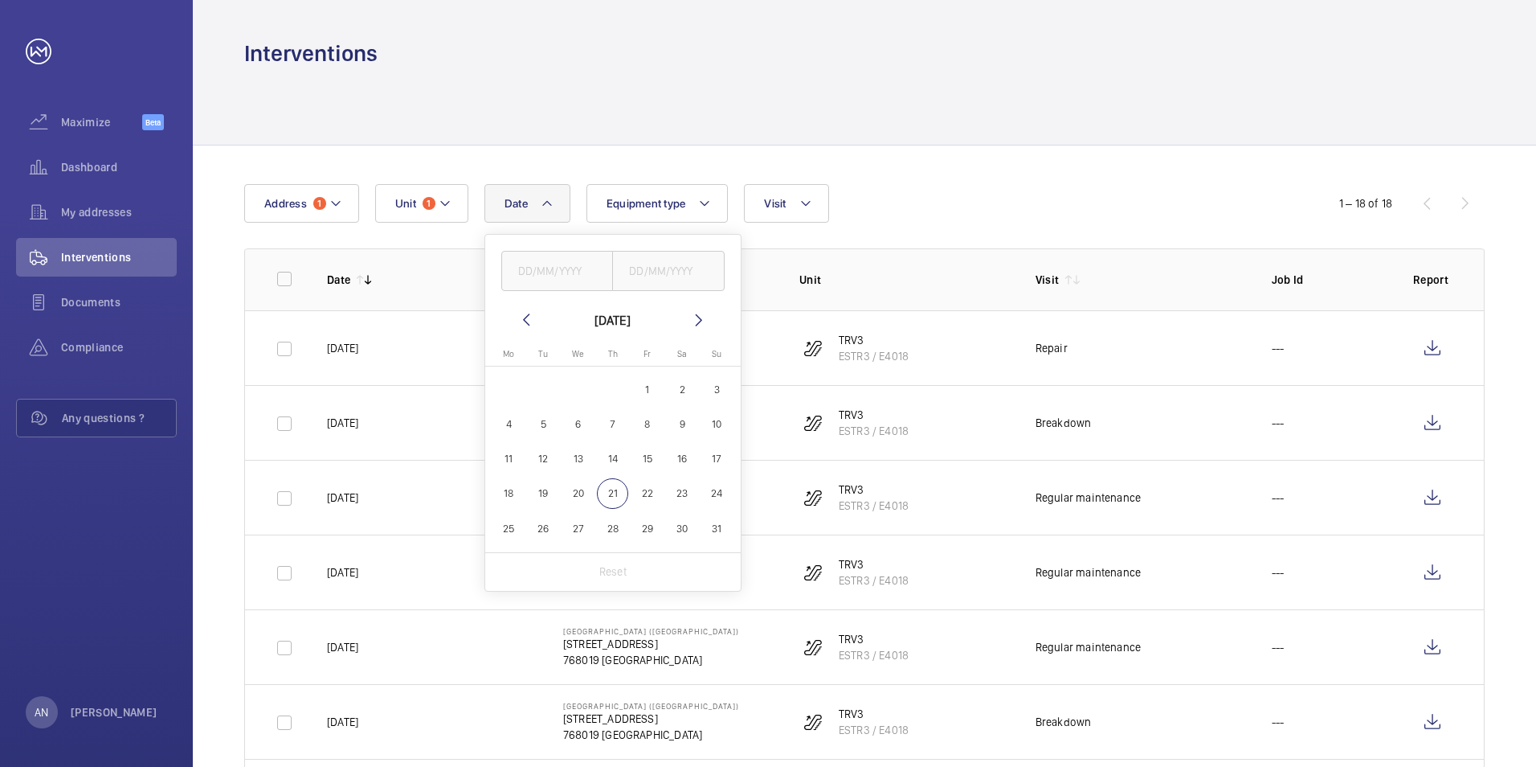
click at [538, 492] on span "19" at bounding box center [543, 493] width 31 height 31
type input "[DATE]"
click at [550, 487] on span "19" at bounding box center [543, 493] width 31 height 31
type input "[DATE]"
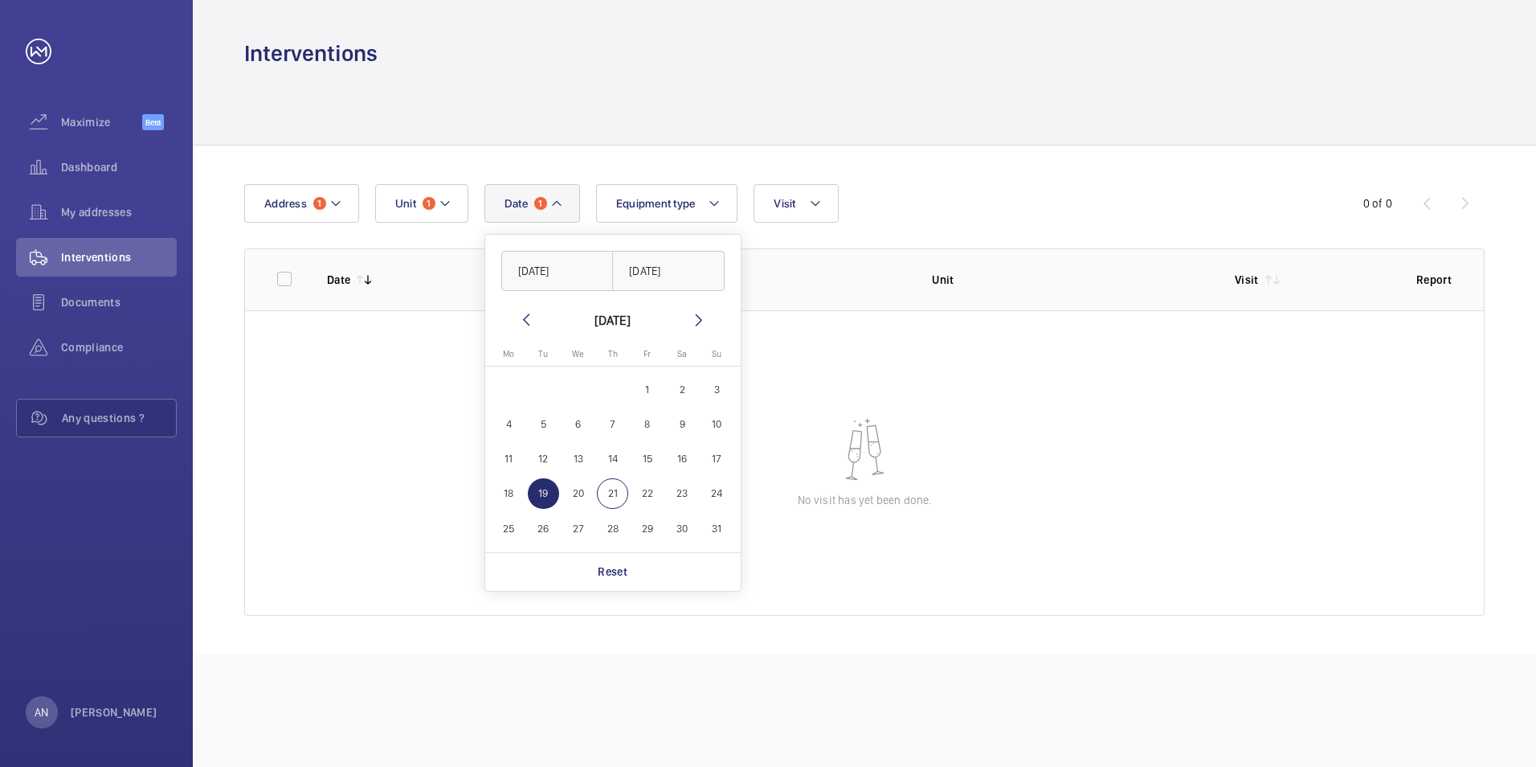
click at [605, 490] on span "21" at bounding box center [612, 493] width 31 height 31
type input "[DATE]"
click at [542, 497] on span "19" at bounding box center [543, 493] width 31 height 31
type input "[DATE]"
click at [573, 496] on span "20" at bounding box center [577, 493] width 31 height 31
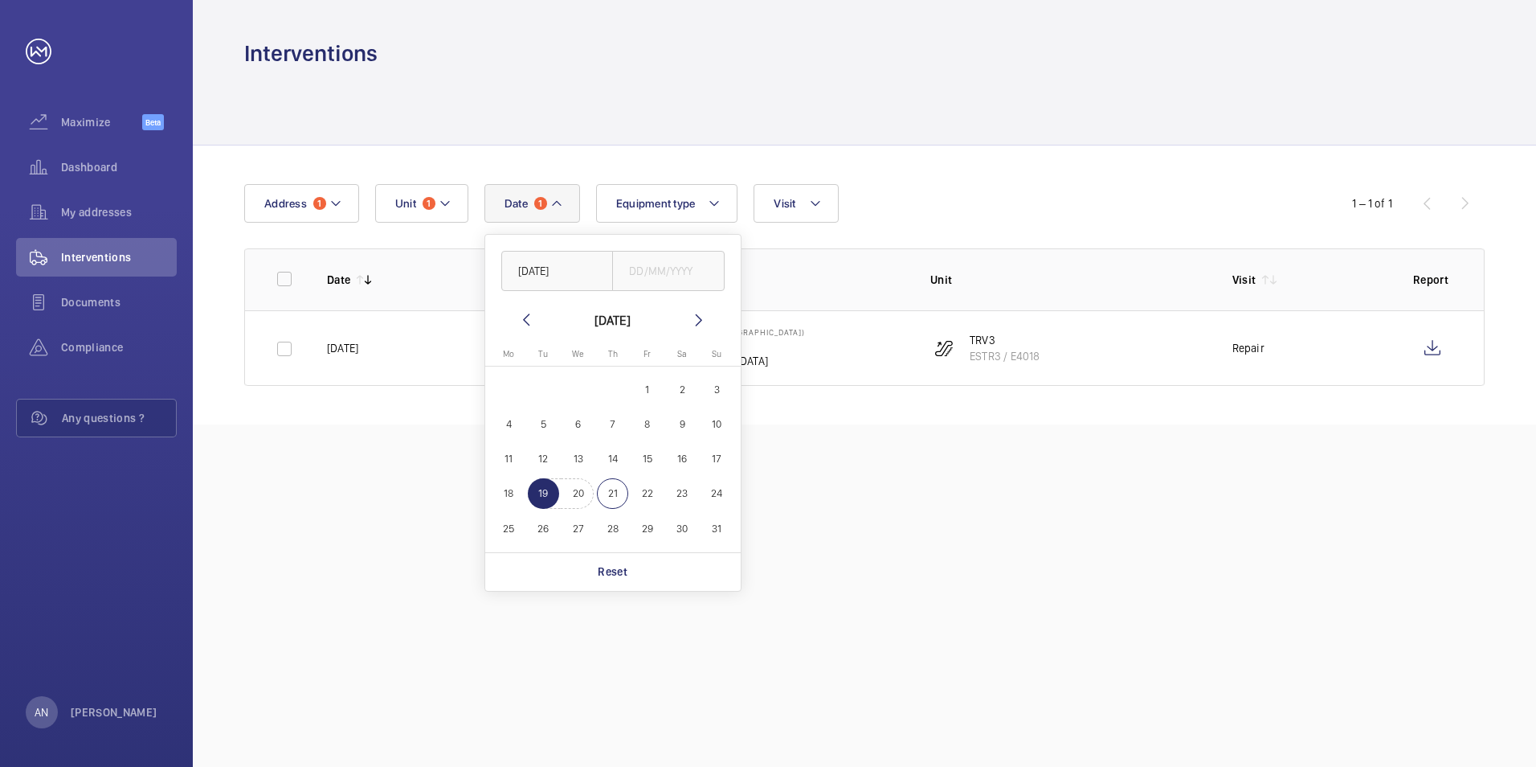
type input "[DATE]"
click at [323, 419] on div "Date 1 [DATE] [DATE] [DATE] [DATE] Mo [DATE] Tu [DATE] We [DATE] Th [DATE] Fr […" at bounding box center [865, 284] width 1344 height 279
click at [294, 349] on input "checkbox" at bounding box center [284, 349] width 32 height 32
checkbox input "true"
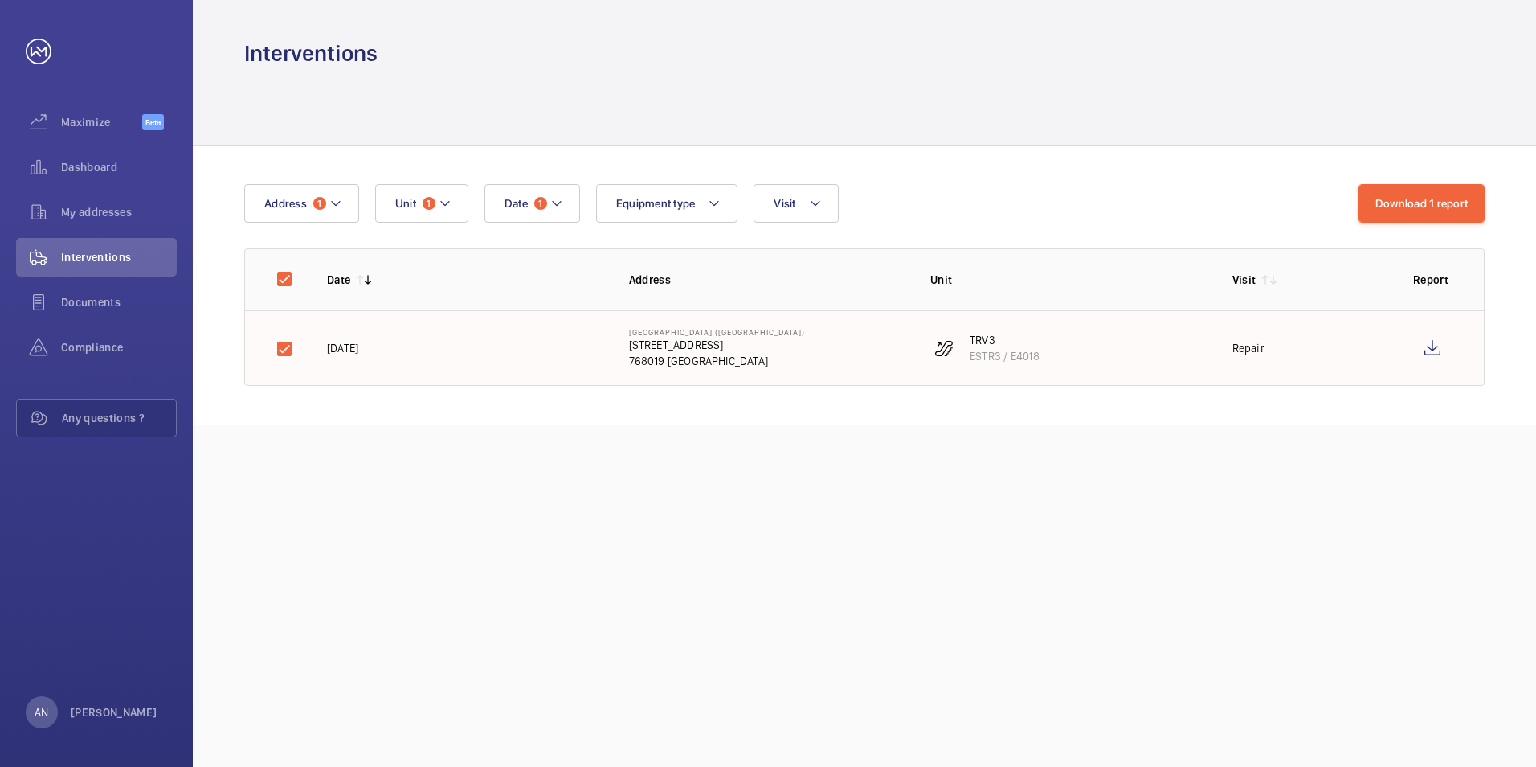
click at [1036, 345] on div "Repair" at bounding box center [1249, 348] width 32 height 16
click at [1036, 350] on wm-front-icon-button at bounding box center [1432, 348] width 39 height 39
